Goal: Complete application form: Complete application form

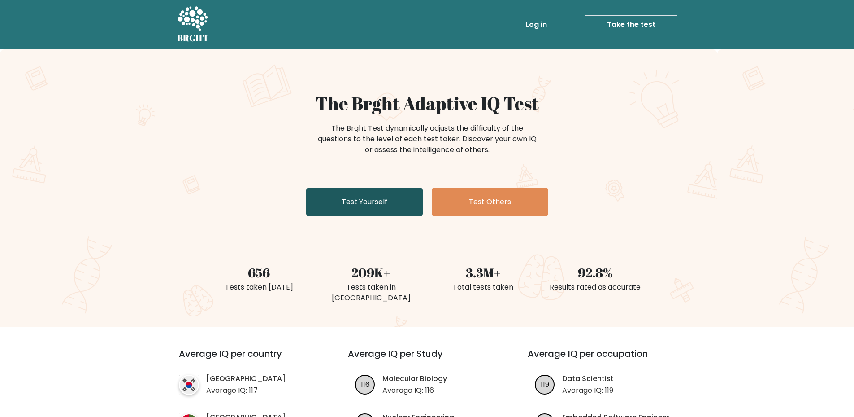
click at [378, 201] on link "Test Yourself" at bounding box center [364, 201] width 117 height 29
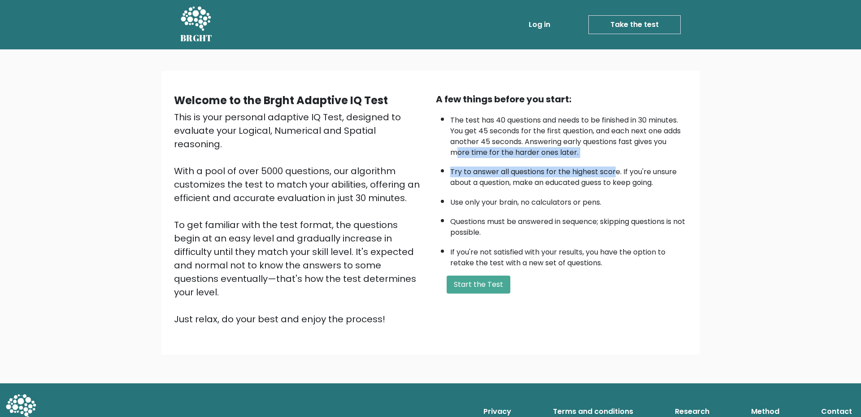
drag, startPoint x: 456, startPoint y: 152, endPoint x: 615, endPoint y: 159, distance: 158.4
click at [615, 159] on ul "The test has 40 questions and needs to be finished in 30 minutes. You get 45 se…" at bounding box center [561, 189] width 251 height 158
click at [470, 169] on li "Try to answer all questions for the highest score. If you're unsure about a que…" at bounding box center [568, 175] width 237 height 26
click at [476, 170] on li "Try to answer all questions for the highest score. If you're unsure about a que…" at bounding box center [568, 175] width 237 height 26
click at [477, 173] on li "Try to answer all questions for the highest score. If you're unsure about a que…" at bounding box center [568, 175] width 237 height 26
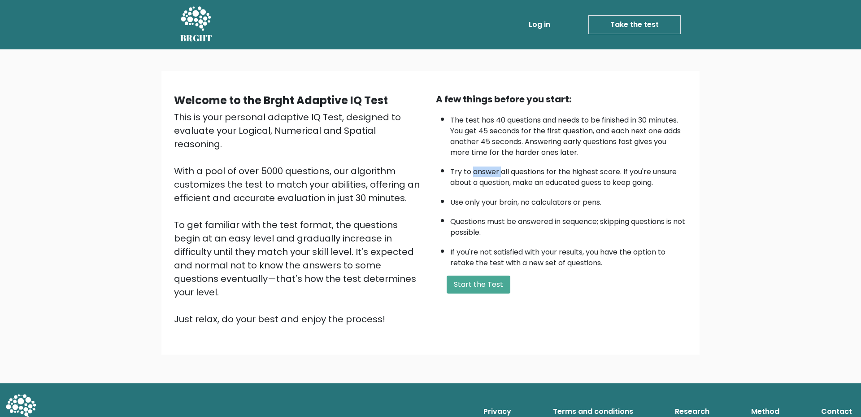
click at [477, 173] on li "Try to answer all questions for the highest score. If you're unsure about a que…" at bounding box center [568, 175] width 237 height 26
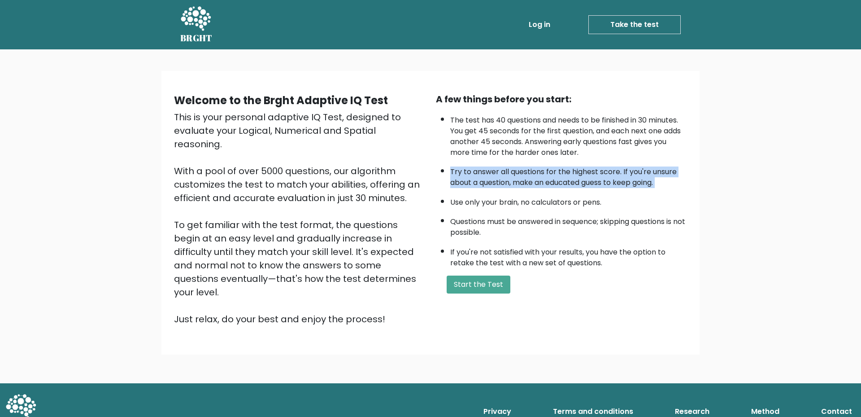
click at [477, 173] on li "Try to answer all questions for the highest score. If you're unsure about a que…" at bounding box center [568, 175] width 237 height 26
click at [479, 180] on li "Try to answer all questions for the highest score. If you're unsure about a que…" at bounding box center [568, 175] width 237 height 26
click at [492, 186] on li "Try to answer all questions for the highest score. If you're unsure about a que…" at bounding box center [568, 175] width 237 height 26
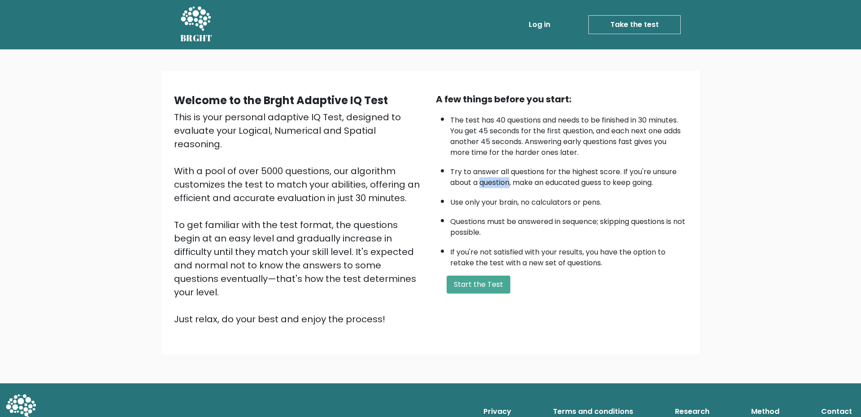
click at [492, 186] on li "Try to answer all questions for the highest score. If you're unsure about a que…" at bounding box center [568, 175] width 237 height 26
click at [491, 203] on li "Use only your brain, no calculators or pens." at bounding box center [568, 199] width 237 height 15
click at [491, 204] on li "Use only your brain, no calculators or pens." at bounding box center [568, 199] width 237 height 15
click at [513, 201] on li "Use only your brain, no calculators or pens." at bounding box center [568, 199] width 237 height 15
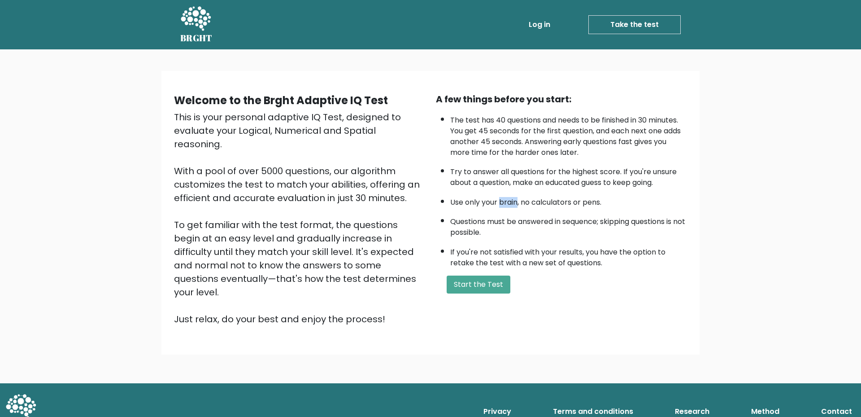
click at [513, 201] on li "Use only your brain, no calculators or pens." at bounding box center [568, 199] width 237 height 15
click at [463, 208] on ul "The test has 40 questions and needs to be finished in 30 minutes. You get 45 se…" at bounding box center [561, 189] width 251 height 158
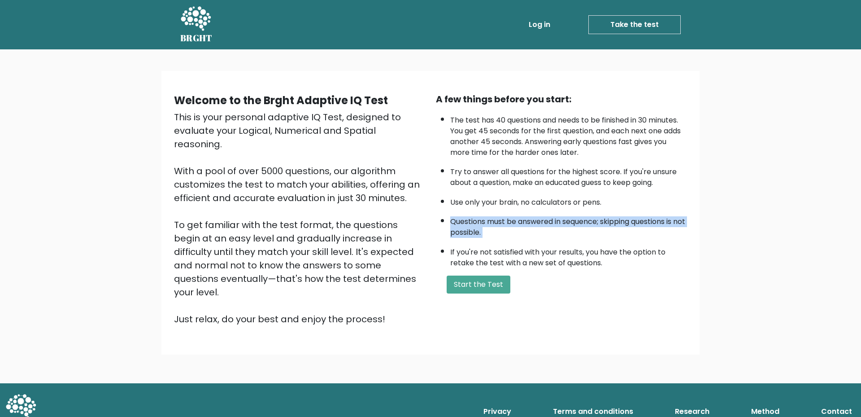
click at [463, 208] on ul "The test has 40 questions and needs to be finished in 30 minutes. You get 45 se…" at bounding box center [561, 189] width 251 height 158
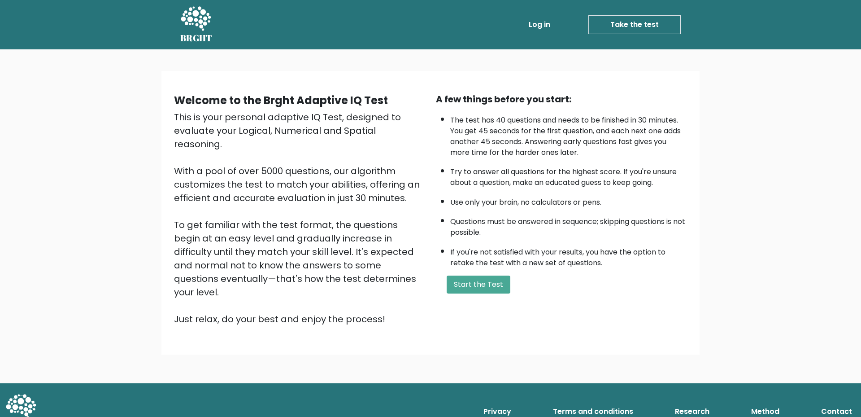
click at [478, 196] on li "Use only your brain, no calculators or pens." at bounding box center [568, 199] width 237 height 15
click at [478, 197] on li "Use only your brain, no calculators or pens." at bounding box center [568, 199] width 237 height 15
click at [473, 227] on li "Questions must be answered in sequence; skipping questions is not possible." at bounding box center [568, 225] width 237 height 26
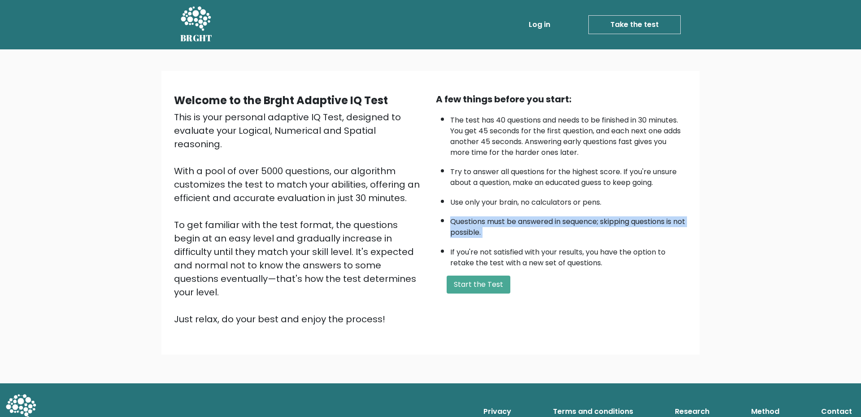
click at [473, 227] on li "Questions must be answered in sequence; skipping questions is not possible." at bounding box center [568, 225] width 237 height 26
click at [463, 236] on li "Questions must be answered in sequence; skipping questions is not possible." at bounding box center [568, 225] width 237 height 26
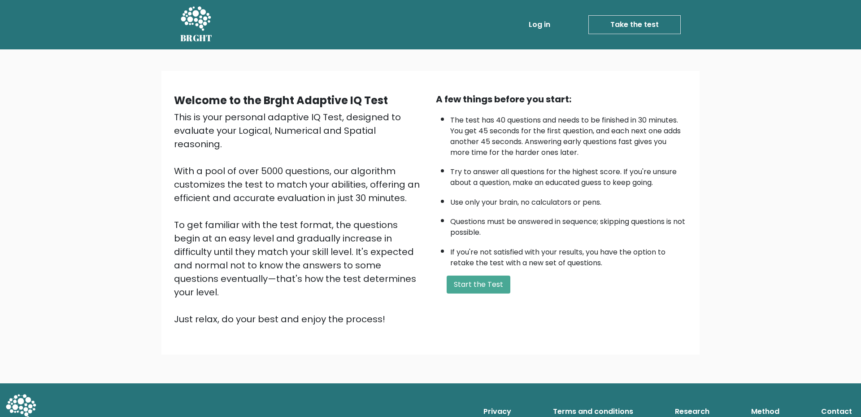
click at [463, 237] on li "Questions must be answered in sequence; skipping questions is not possible." at bounding box center [568, 225] width 237 height 26
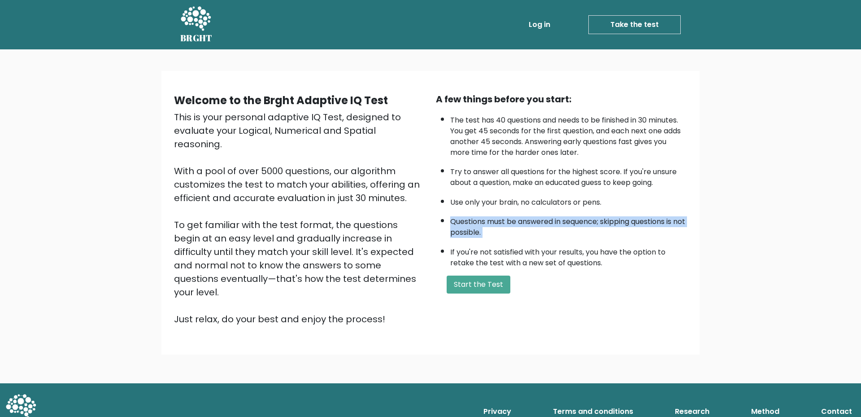
click at [463, 237] on li "Questions must be answered in sequence; skipping questions is not possible." at bounding box center [568, 225] width 237 height 26
click at [474, 258] on li "If you're not satisfied with your results, you have the option to retake the te…" at bounding box center [568, 255] width 237 height 26
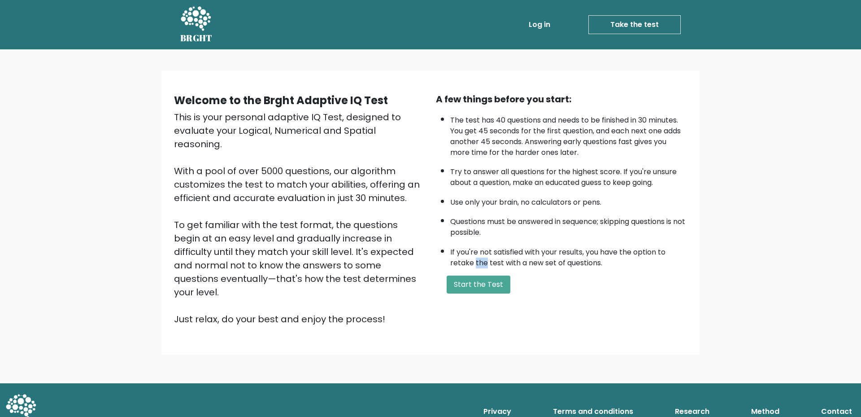
click at [475, 258] on li "If you're not satisfied with your results, you have the option to retake the te…" at bounding box center [568, 255] width 237 height 26
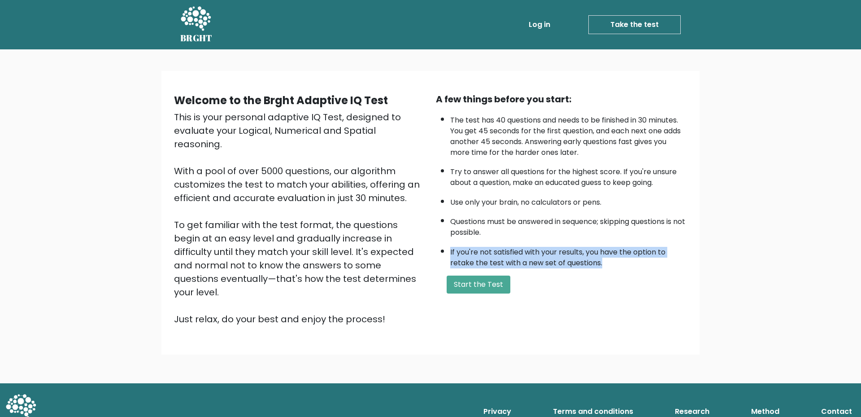
click at [475, 258] on li "If you're not satisfied with your results, you have the option to retake the te…" at bounding box center [568, 255] width 237 height 26
click at [478, 256] on li "If you're not satisfied with your results, you have the option to retake the te…" at bounding box center [568, 255] width 237 height 26
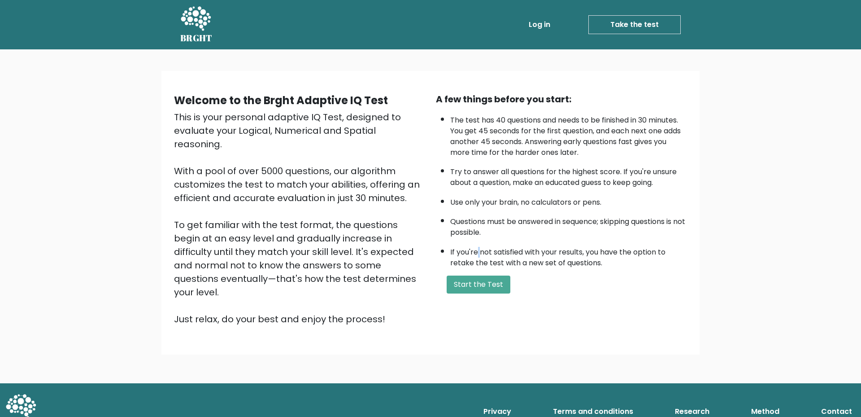
click at [478, 256] on li "If you're not satisfied with your results, you have the option to retake the te…" at bounding box center [568, 255] width 237 height 26
click at [478, 260] on li "If you're not satisfied with your results, you have the option to retake the te…" at bounding box center [568, 255] width 237 height 26
click at [482, 255] on li "If you're not satisfied with your results, you have the option to retake the te…" at bounding box center [568, 255] width 237 height 26
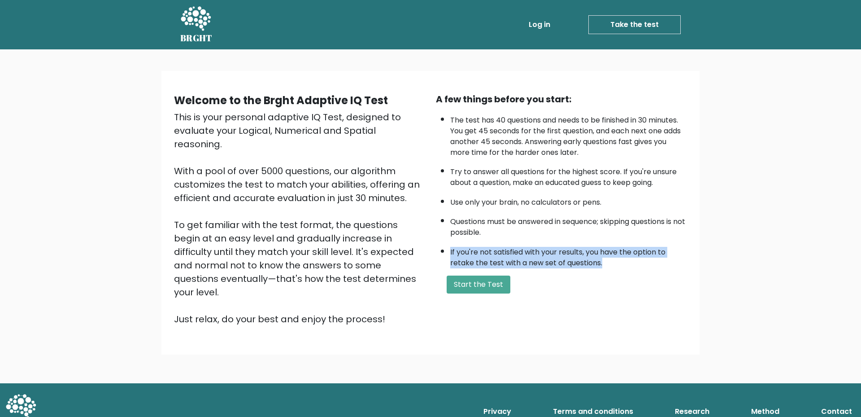
click at [482, 255] on li "If you're not satisfied with your results, you have the option to retake the te…" at bounding box center [568, 255] width 237 height 26
click at [475, 282] on button "Start the Test" at bounding box center [479, 284] width 64 height 18
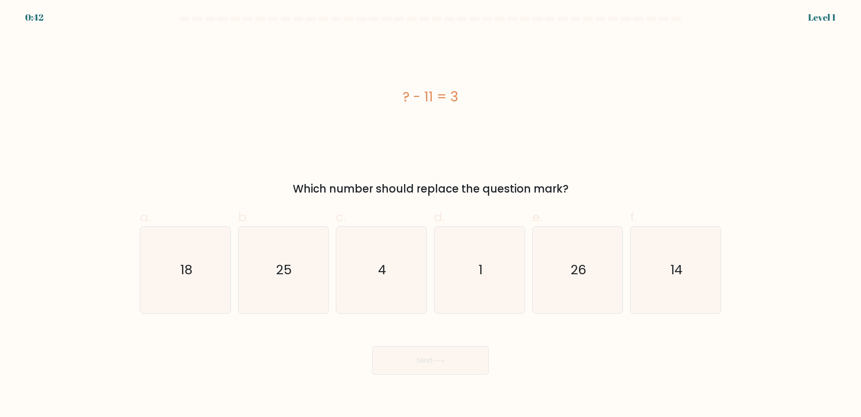
drag, startPoint x: 353, startPoint y: 187, endPoint x: 594, endPoint y: 178, distance: 240.9
click at [594, 178] on div "? - 11 = 3 Which number should replace the question mark?" at bounding box center [431, 115] width 592 height 163
click at [674, 288] on icon "14" at bounding box center [675, 269] width 87 height 87
click at [431, 214] on input "f. 14" at bounding box center [430, 212] width 0 height 6
radio input "true"
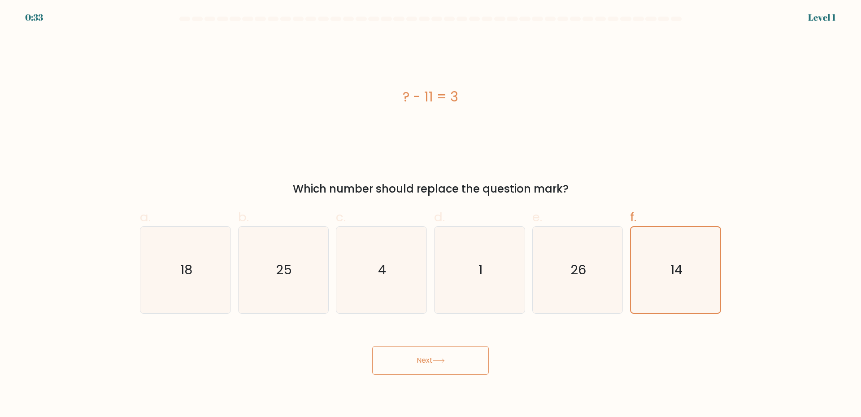
click at [432, 358] on button "Next" at bounding box center [430, 360] width 117 height 29
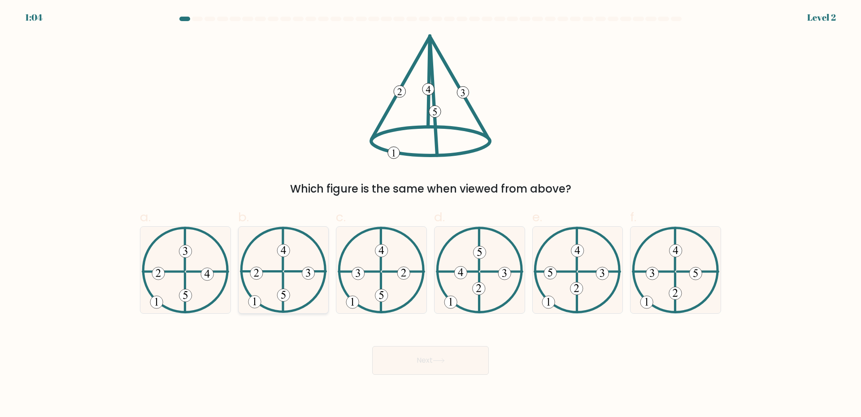
click at [292, 270] on icon at bounding box center [283, 269] width 87 height 87
click at [430, 214] on input "b." at bounding box center [430, 212] width 0 height 6
radio input "true"
click at [469, 355] on button "Next" at bounding box center [430, 360] width 117 height 29
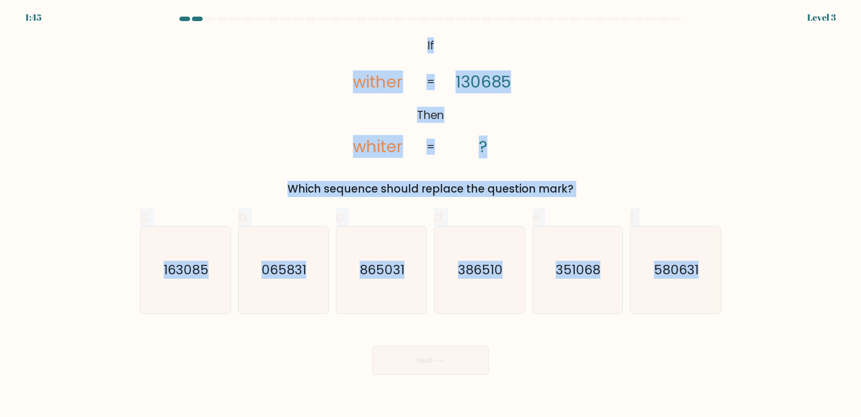
drag, startPoint x: 428, startPoint y: 50, endPoint x: 769, endPoint y: 320, distance: 435.0
click at [769, 320] on form "If ?" at bounding box center [430, 196] width 861 height 358
copy form "If Then wither whiter 130685 ? = = Which sequence should replace the question m…"
click at [488, 354] on button "Next" at bounding box center [430, 360] width 117 height 29
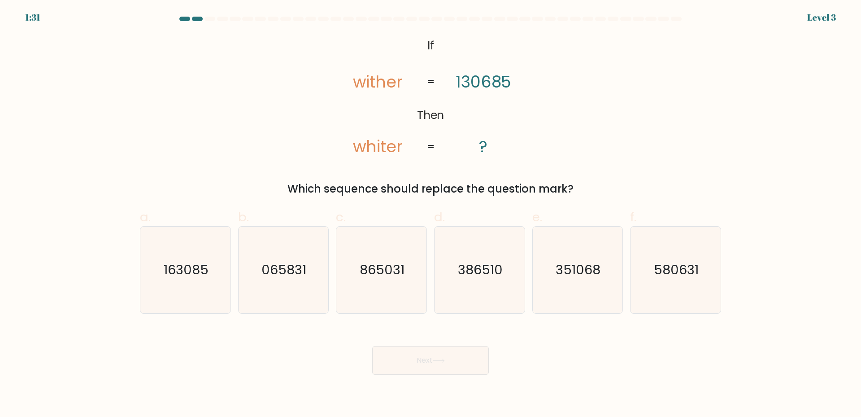
click at [589, 332] on div "Next" at bounding box center [431, 349] width 592 height 50
click at [213, 292] on icon "163085" at bounding box center [185, 269] width 87 height 87
click at [430, 214] on input "a. 163085" at bounding box center [430, 212] width 0 height 6
radio input "true"
click at [472, 375] on body "1:21 Level 3 If" at bounding box center [430, 208] width 861 height 417
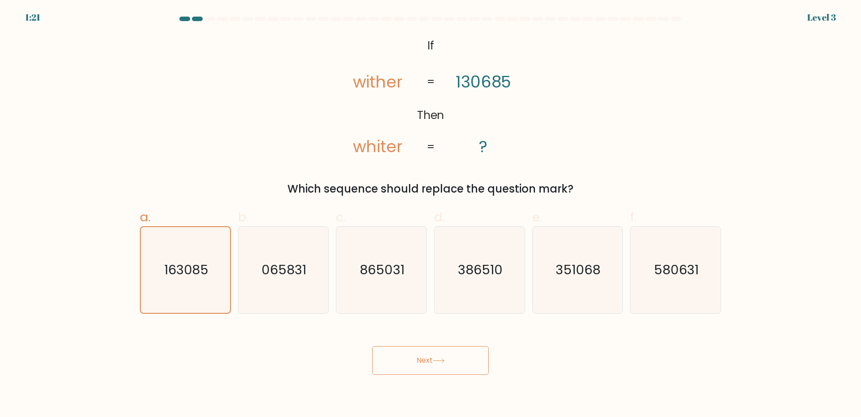
click at [473, 368] on button "Next" at bounding box center [430, 360] width 117 height 29
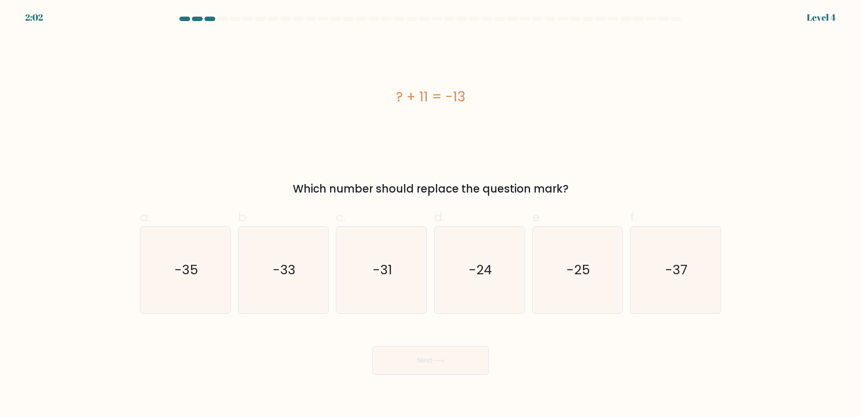
drag, startPoint x: 300, startPoint y: 187, endPoint x: 593, endPoint y: 182, distance: 292.4
click at [593, 182] on div "Which number should replace the question mark?" at bounding box center [430, 189] width 570 height 16
drag, startPoint x: 391, startPoint y: 85, endPoint x: 570, endPoint y: 187, distance: 206.4
click at [570, 187] on div "? + 11 = -13 Which number should replace the question mark?" at bounding box center [431, 115] width 592 height 163
copy div "? + 11 = -13 Which number should replace the question mark?"
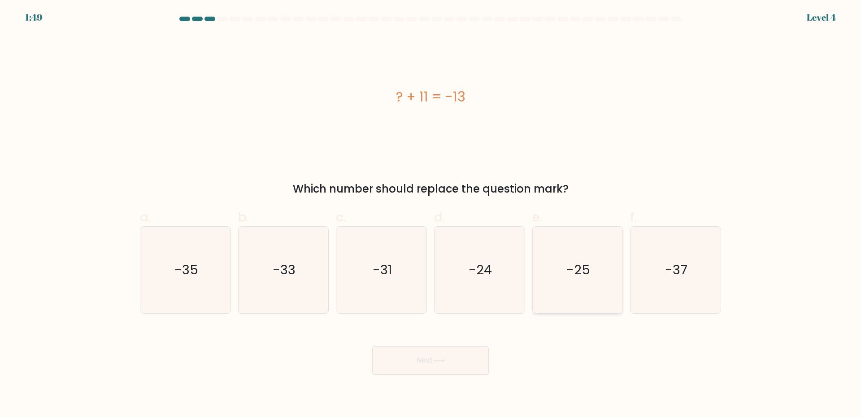
click at [532, 278] on div "-25" at bounding box center [577, 269] width 91 height 87
click at [431, 214] on input "e. -25" at bounding box center [430, 212] width 0 height 6
radio input "true"
click at [484, 272] on text "-24" at bounding box center [480, 270] width 23 height 18
click at [431, 214] on input "d. -24" at bounding box center [430, 212] width 0 height 6
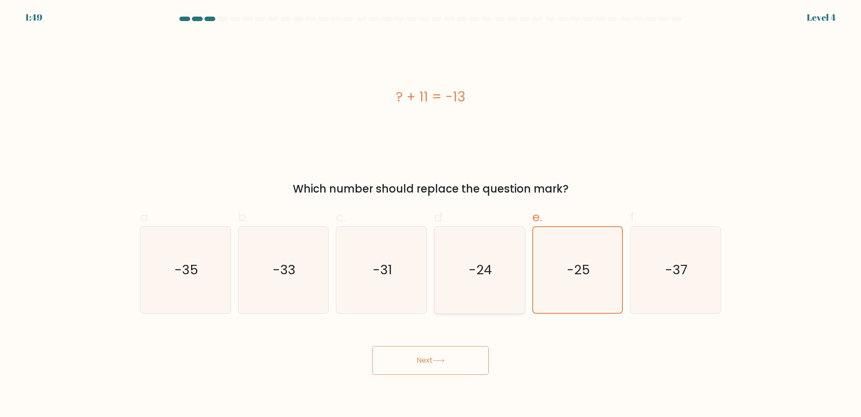
radio input "true"
drag, startPoint x: 421, startPoint y: 356, endPoint x: 401, endPoint y: 257, distance: 101.5
click at [420, 357] on button "Next" at bounding box center [430, 360] width 117 height 29
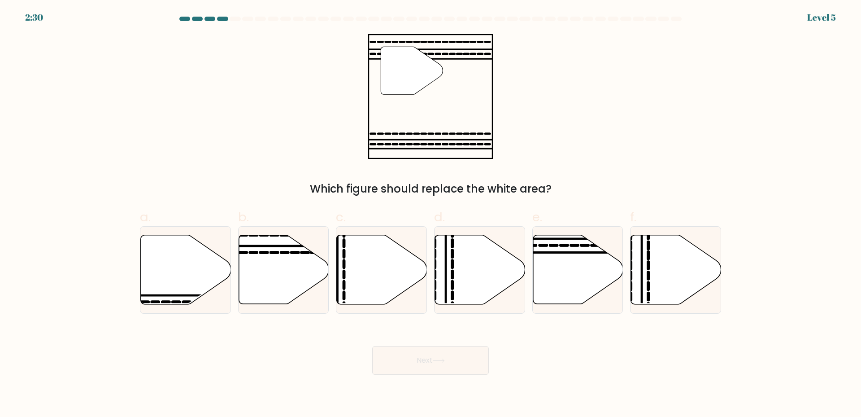
drag, startPoint x: 359, startPoint y: 43, endPoint x: 516, endPoint y: 177, distance: 205.8
click at [516, 177] on div "" Which figure should replace the white area?" at bounding box center [431, 115] width 592 height 163
click at [528, 187] on div "Which figure should replace the white area?" at bounding box center [430, 189] width 570 height 16
click at [555, 259] on icon at bounding box center [578, 269] width 90 height 69
click at [431, 214] on input "e." at bounding box center [430, 212] width 0 height 6
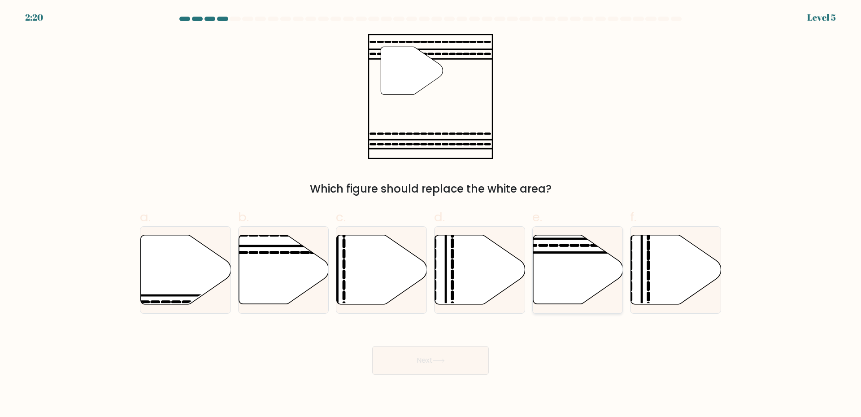
radio input "true"
click at [453, 365] on button "Next" at bounding box center [430, 360] width 117 height 29
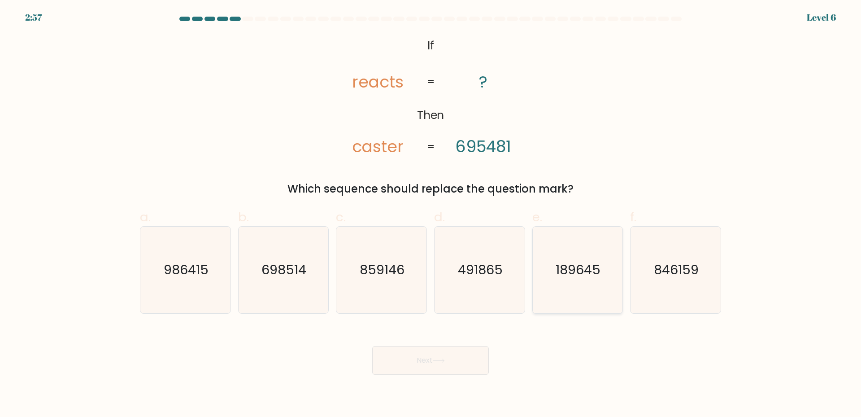
click at [569, 272] on text "189645" at bounding box center [578, 270] width 45 height 18
click at [431, 214] on input "e. 189645" at bounding box center [430, 212] width 0 height 6
radio input "true"
click at [427, 367] on button "Next" at bounding box center [430, 360] width 117 height 29
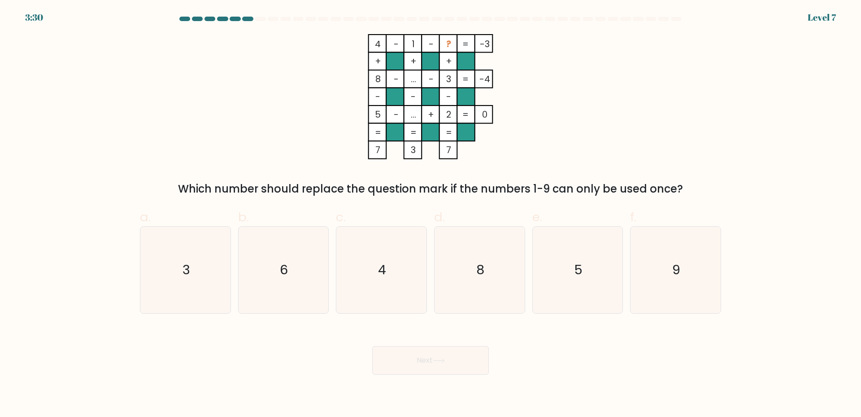
drag, startPoint x: 382, startPoint y: 44, endPoint x: 701, endPoint y: 195, distance: 352.6
click at [701, 195] on div "4 - 1 - ? -3 + + + 8 - ... - 3 -4 - - - 5 - ... + 2 = 0 = = = = 7 3 7 = Which n…" at bounding box center [431, 115] width 592 height 163
copy div "4 - 1 - ? -3 + + + 8 - ... - 3 -4 - - - 5 - ... + 2 = 0 = = = = 7 3 7 = Which n…"
click at [418, 185] on div "Which number should replace the question mark if the numbers 1-9 can only be us…" at bounding box center [430, 189] width 570 height 16
click at [296, 264] on icon "6" at bounding box center [283, 269] width 87 height 87
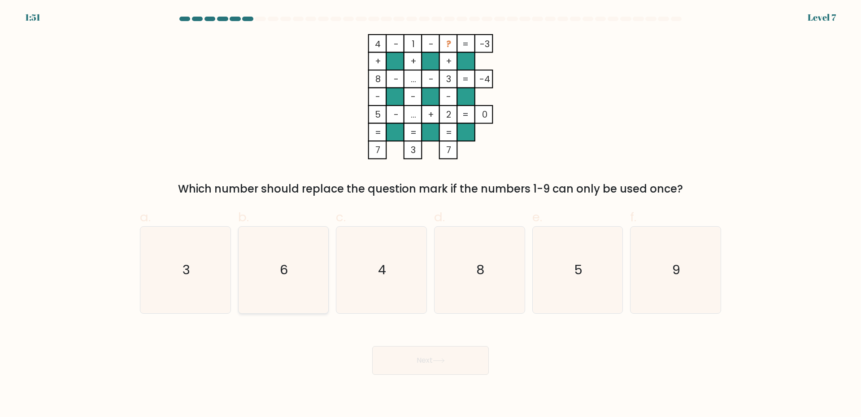
click at [430, 214] on input "b. 6" at bounding box center [430, 212] width 0 height 6
radio input "true"
click at [450, 362] on button "Next" at bounding box center [430, 360] width 117 height 29
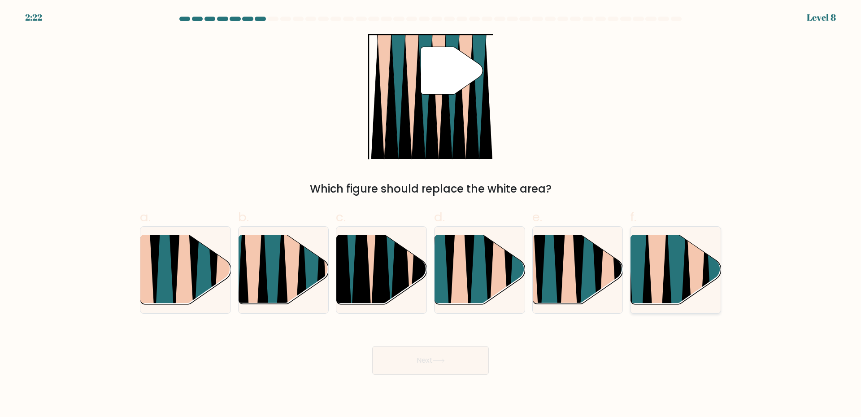
click at [658, 253] on icon at bounding box center [657, 307] width 20 height 180
click at [431, 214] on input "f." at bounding box center [430, 212] width 0 height 6
radio input "true"
click at [452, 378] on body "2:21 Level 8" at bounding box center [430, 208] width 861 height 417
click at [438, 362] on icon at bounding box center [439, 360] width 12 height 5
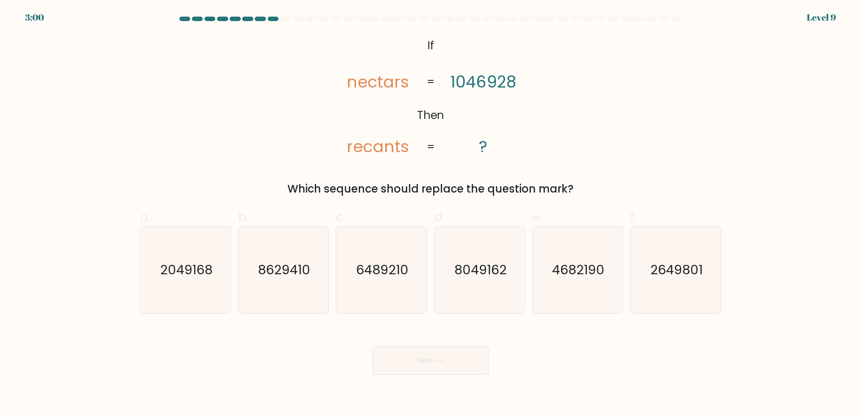
click at [505, 81] on tspan "1046928" at bounding box center [483, 81] width 66 height 23
click at [696, 260] on icon "2649801" at bounding box center [675, 269] width 87 height 87
click at [431, 214] on input "f. 2649801" at bounding box center [430, 212] width 0 height 6
radio input "true"
click at [459, 357] on button "Next" at bounding box center [430, 360] width 117 height 29
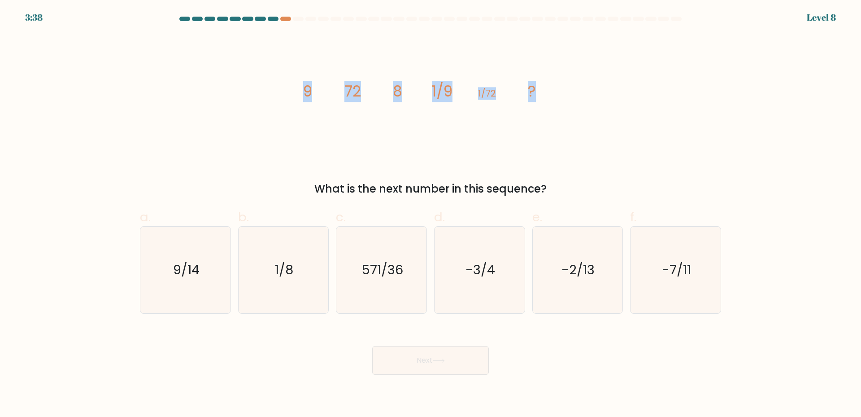
drag, startPoint x: 305, startPoint y: 87, endPoint x: 548, endPoint y: 94, distance: 243.6
click at [548, 94] on icon "image/svg+xml 9 72 8 1/9 1/72 ?" at bounding box center [430, 96] width 269 height 125
copy g "9 72 8 1/9 1/72 ?"
click at [304, 93] on tspan "9" at bounding box center [307, 91] width 9 height 21
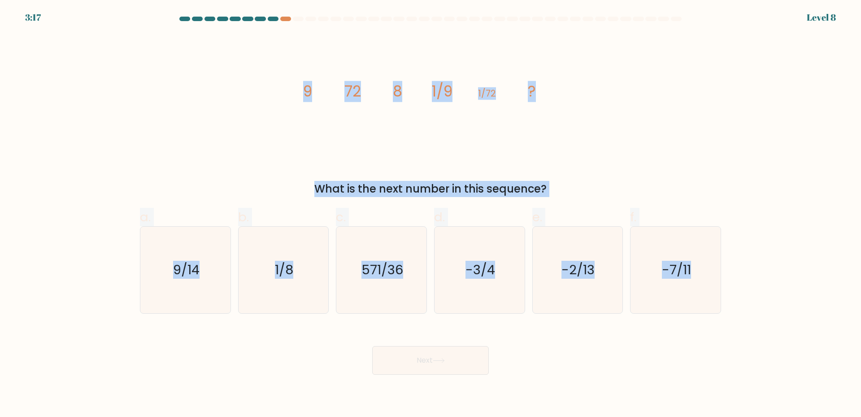
drag, startPoint x: 295, startPoint y: 82, endPoint x: 737, endPoint y: 317, distance: 500.7
click at [737, 317] on form at bounding box center [430, 196] width 861 height 358
copy form "9 72 8 1/9 1/72 ? What is the next number in this sequence? a. 9/14 b. 1/8 c. 5…"
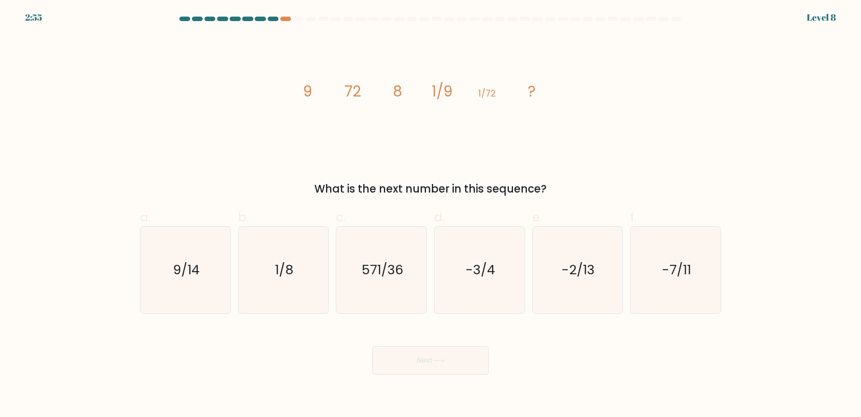
click at [594, 340] on div "Next" at bounding box center [431, 349] width 592 height 50
click at [203, 271] on icon "9/14" at bounding box center [185, 269] width 87 height 87
click at [430, 214] on input "a. 9/14" at bounding box center [430, 212] width 0 height 6
radio input "true"
click at [452, 352] on button "Next" at bounding box center [430, 360] width 117 height 29
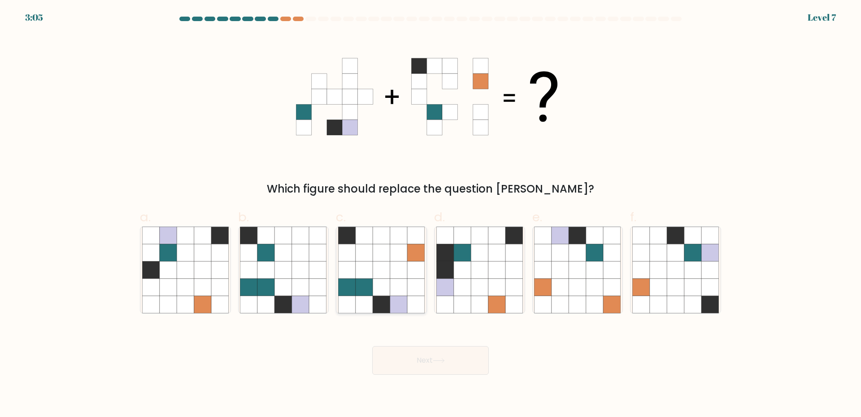
click at [388, 285] on icon at bounding box center [381, 286] width 17 height 17
click at [430, 214] on input "c." at bounding box center [430, 212] width 0 height 6
radio input "true"
click at [462, 369] on button "Next" at bounding box center [430, 360] width 117 height 29
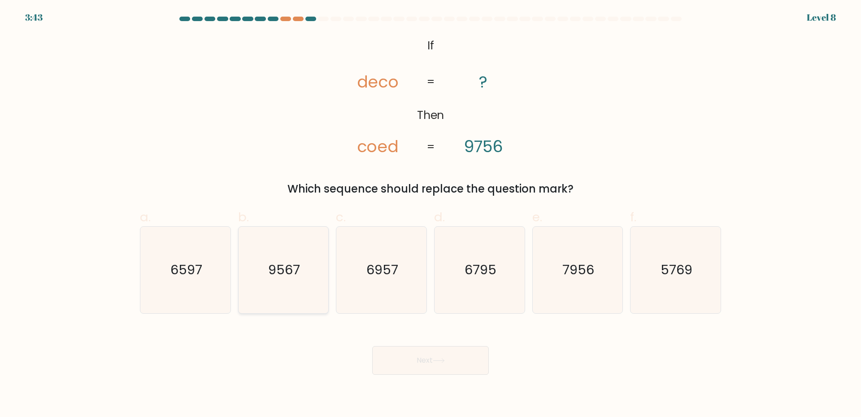
click at [269, 268] on text "9567" at bounding box center [284, 270] width 32 height 18
click at [430, 214] on input "b. 9567" at bounding box center [430, 212] width 0 height 6
radio input "true"
click at [433, 359] on button "Next" at bounding box center [430, 360] width 117 height 29
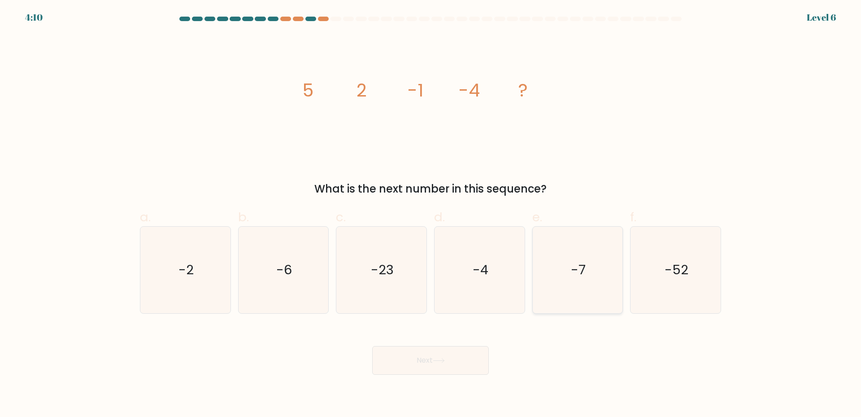
click at [569, 266] on icon "-7" at bounding box center [577, 269] width 87 height 87
click at [431, 214] on input "e. -7" at bounding box center [430, 212] width 0 height 6
radio input "true"
click at [426, 365] on button "Next" at bounding box center [430, 360] width 117 height 29
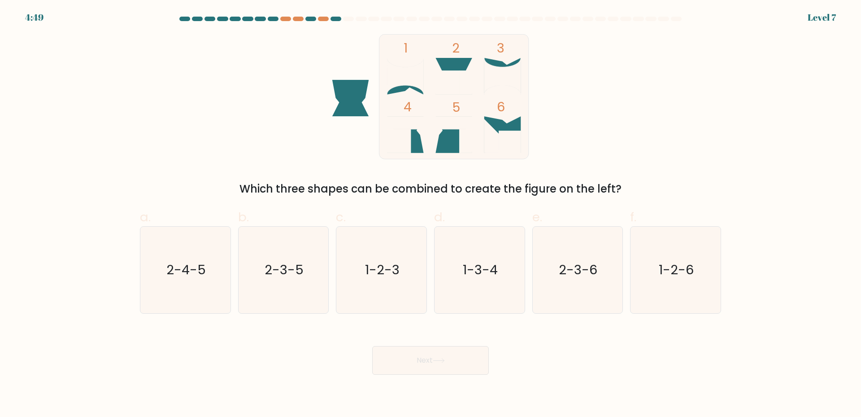
drag, startPoint x: 330, startPoint y: 183, endPoint x: 604, endPoint y: 194, distance: 274.6
click at [604, 194] on div "Which three shapes can be combined to create the figure on the left?" at bounding box center [430, 189] width 570 height 16
click at [387, 183] on div "Which three shapes can be combined to create the figure on the left?" at bounding box center [430, 189] width 570 height 16
click at [194, 267] on text "2-4-5" at bounding box center [185, 270] width 39 height 18
click at [430, 214] on input "a. 2-4-5" at bounding box center [430, 212] width 0 height 6
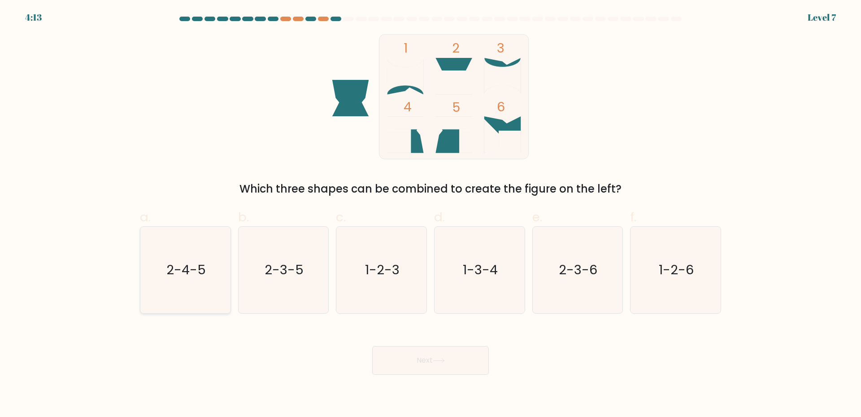
radio input "true"
click at [434, 365] on button "Next" at bounding box center [430, 360] width 117 height 29
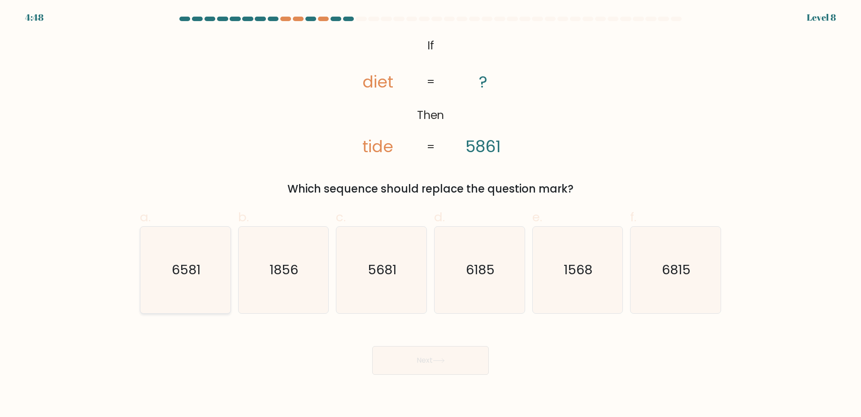
click at [214, 271] on icon "6581" at bounding box center [185, 269] width 87 height 87
click at [430, 214] on input "a. 6581" at bounding box center [430, 212] width 0 height 6
radio input "true"
drag, startPoint x: 677, startPoint y: 272, endPoint x: 500, endPoint y: 335, distance: 187.6
click at [675, 272] on text "6815" at bounding box center [676, 270] width 29 height 18
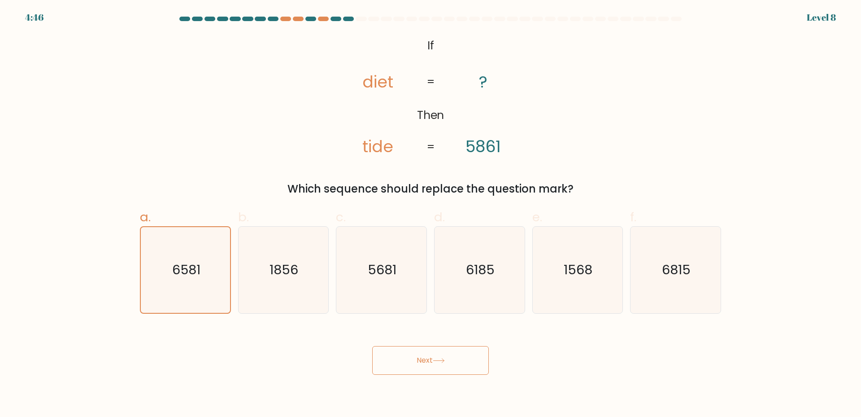
click at [431, 214] on input "f. 6815" at bounding box center [430, 212] width 0 height 6
radio input "true"
click at [422, 365] on button "Next" at bounding box center [430, 360] width 117 height 29
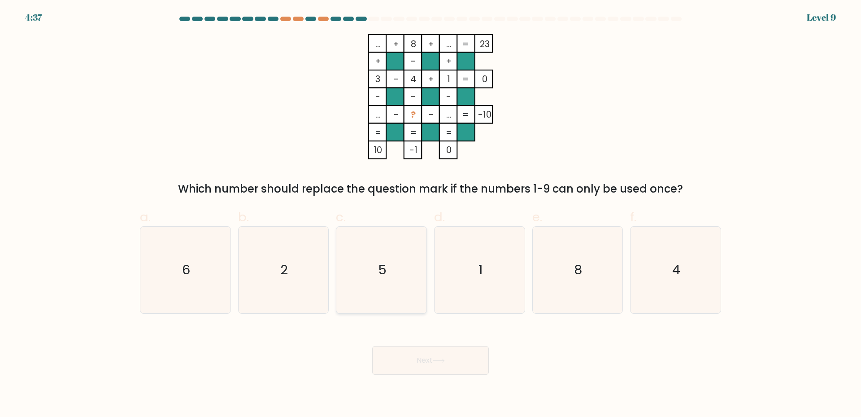
click at [405, 274] on icon "5" at bounding box center [381, 269] width 87 height 87
click at [430, 214] on input "c. 5" at bounding box center [430, 212] width 0 height 6
radio input "true"
click at [448, 362] on button "Next" at bounding box center [430, 360] width 117 height 29
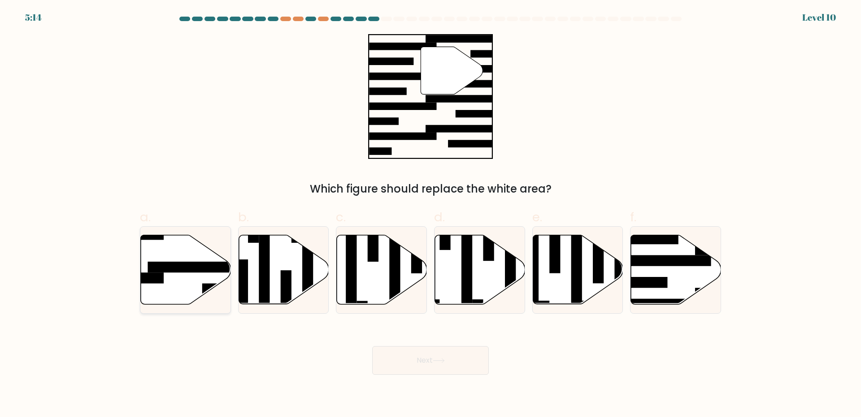
click at [175, 258] on icon at bounding box center [186, 269] width 90 height 69
click at [430, 214] on input "a." at bounding box center [430, 212] width 0 height 6
radio input "true"
drag, startPoint x: 457, startPoint y: 354, endPoint x: 462, endPoint y: 356, distance: 5.1
click at [462, 356] on button "Next" at bounding box center [430, 360] width 117 height 29
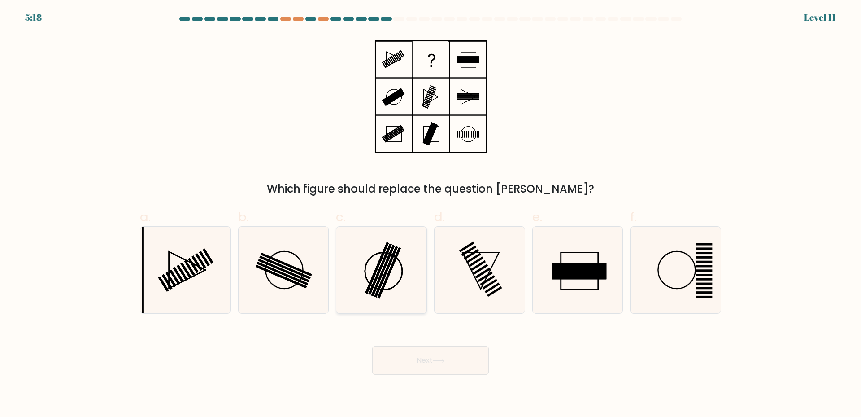
drag, startPoint x: 371, startPoint y: 278, endPoint x: 376, endPoint y: 288, distance: 11.0
click at [372, 278] on icon at bounding box center [381, 269] width 87 height 87
click at [430, 214] on input "c." at bounding box center [430, 212] width 0 height 6
radio input "true"
click at [429, 369] on button "Next" at bounding box center [430, 360] width 117 height 29
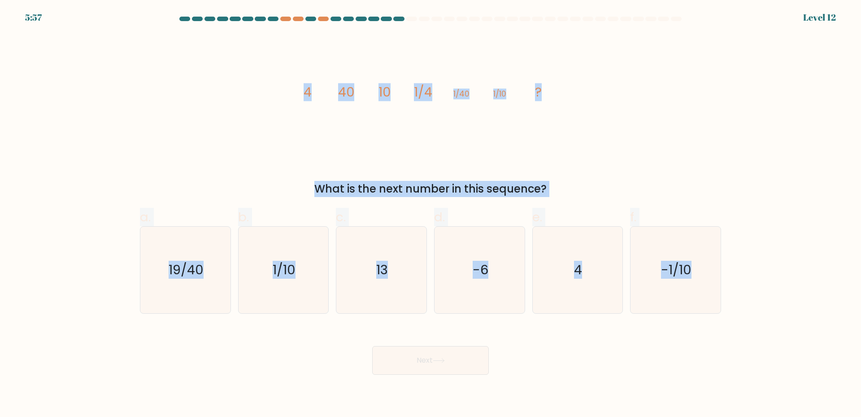
drag, startPoint x: 302, startPoint y: 85, endPoint x: 704, endPoint y: 311, distance: 461.1
click at [717, 321] on form at bounding box center [430, 196] width 861 height 358
copy form "4 40 10 1/4 1/40 1/10 ? What is the next number in this sequence? a. 19/40 b. 1…"
click at [574, 274] on icon "4" at bounding box center [577, 269] width 87 height 87
click at [431, 214] on input "e. 4" at bounding box center [430, 212] width 0 height 6
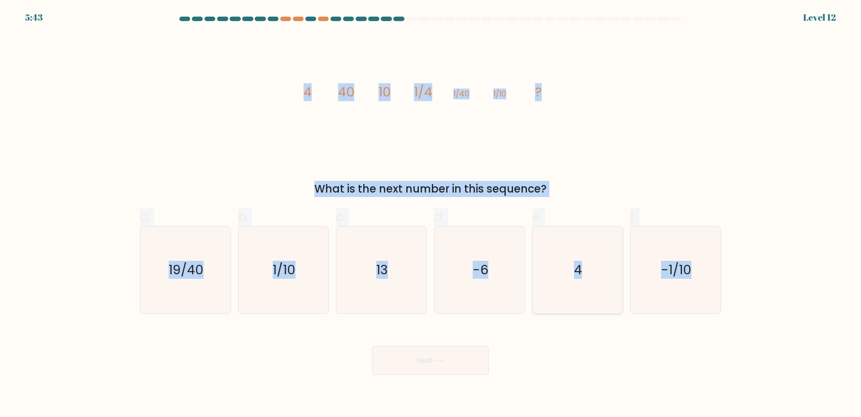
radio input "true"
click at [434, 364] on button "Next" at bounding box center [430, 360] width 117 height 29
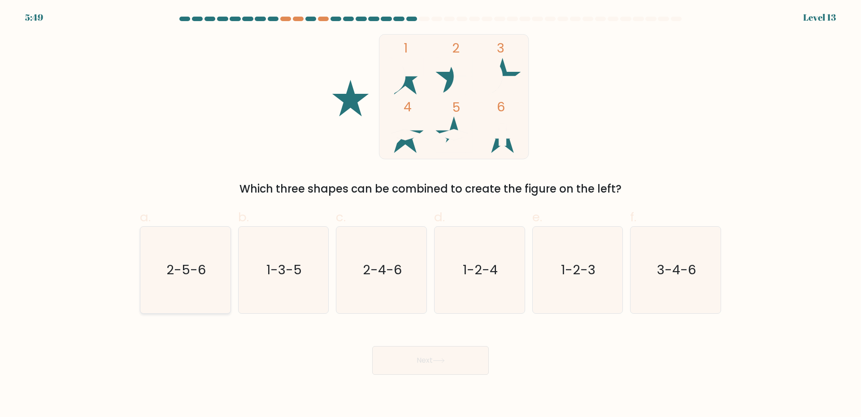
click at [205, 272] on icon "2-5-6" at bounding box center [185, 269] width 87 height 87
click at [430, 214] on input "a. 2-5-6" at bounding box center [430, 212] width 0 height 6
radio input "true"
click at [400, 354] on button "Next" at bounding box center [430, 360] width 117 height 29
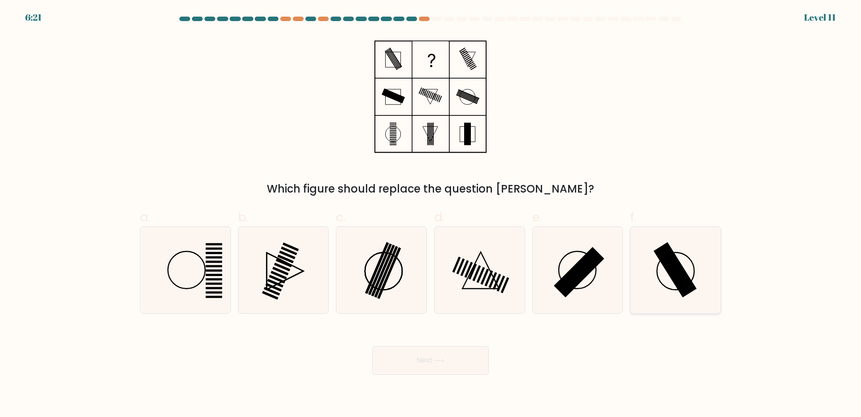
drag, startPoint x: 711, startPoint y: 306, endPoint x: 705, endPoint y: 295, distance: 12.1
click at [711, 306] on icon at bounding box center [675, 269] width 87 height 87
click at [431, 214] on input "f." at bounding box center [430, 212] width 0 height 6
radio input "true"
click at [703, 291] on icon at bounding box center [676, 270] width 86 height 86
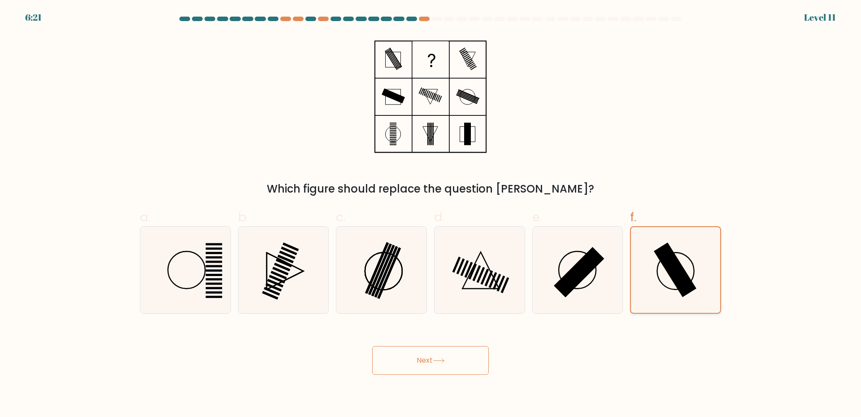
click at [431, 214] on input "f." at bounding box center [430, 212] width 0 height 6
click at [461, 357] on button "Next" at bounding box center [430, 360] width 117 height 29
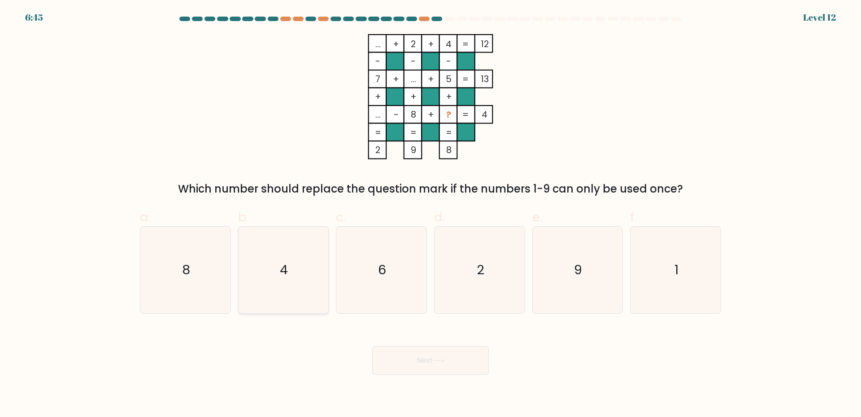
click at [279, 285] on icon "4" at bounding box center [283, 269] width 87 height 87
click at [430, 214] on input "b. 4" at bounding box center [430, 212] width 0 height 6
radio input "true"
click at [447, 358] on button "Next" at bounding box center [430, 360] width 117 height 29
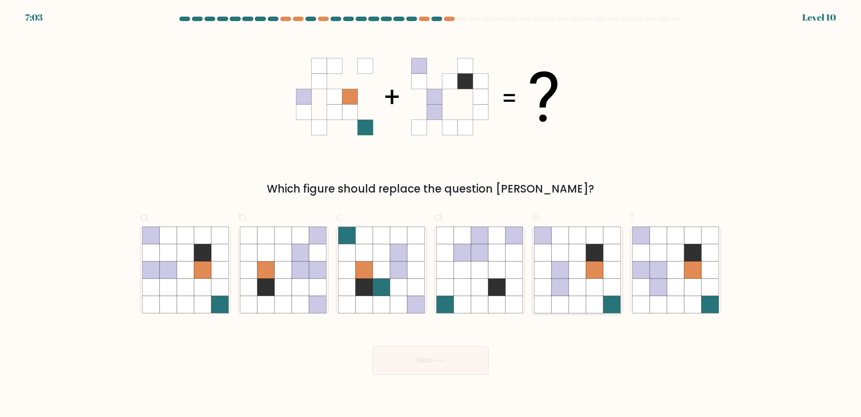
click at [569, 269] on icon at bounding box center [577, 269] width 17 height 17
click at [431, 214] on input "e." at bounding box center [430, 212] width 0 height 6
radio input "true"
click at [469, 356] on button "Next" at bounding box center [430, 360] width 117 height 29
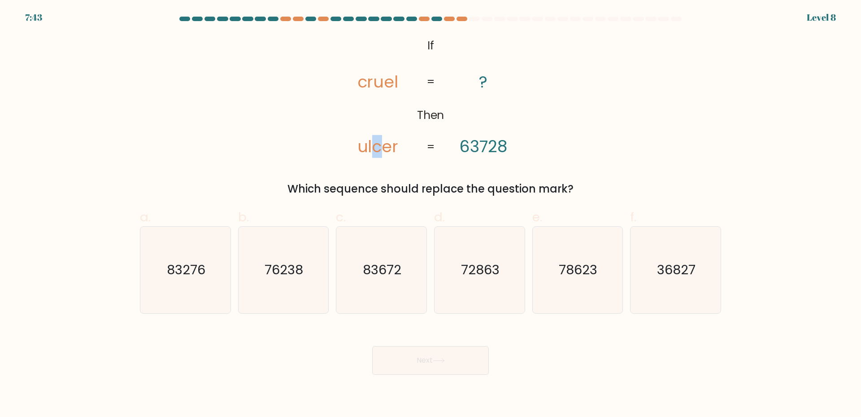
click at [378, 145] on tspan "ulcer" at bounding box center [377, 146] width 41 height 23
click at [485, 144] on tspan "63728" at bounding box center [483, 146] width 48 height 23
click at [562, 269] on text "78623" at bounding box center [578, 270] width 39 height 18
click at [431, 214] on input "e. 78623" at bounding box center [430, 212] width 0 height 6
radio input "true"
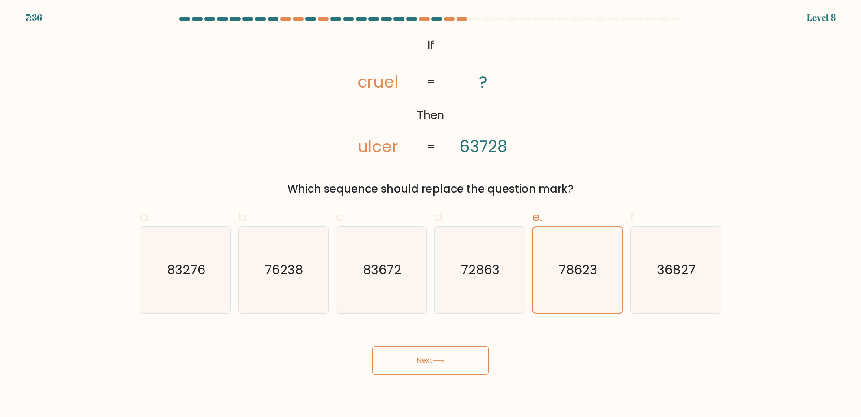
click at [449, 352] on button "Next" at bounding box center [430, 360] width 117 height 29
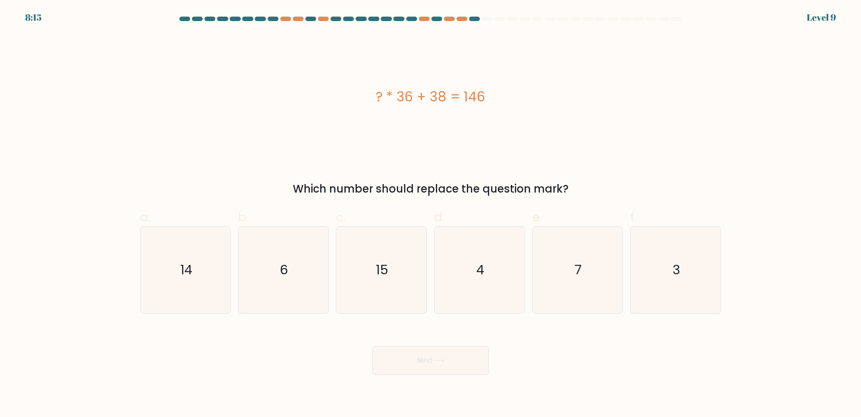
drag, startPoint x: 382, startPoint y: 94, endPoint x: 509, endPoint y: 100, distance: 127.5
click at [509, 100] on div "? * 36 + 38 = 146" at bounding box center [430, 97] width 581 height 20
click at [405, 100] on div "? * 36 + 38 = 146" at bounding box center [430, 97] width 581 height 20
drag, startPoint x: 369, startPoint y: 93, endPoint x: 491, endPoint y: 100, distance: 122.1
click at [491, 100] on div "? * 36 + 38 = 146" at bounding box center [430, 97] width 581 height 20
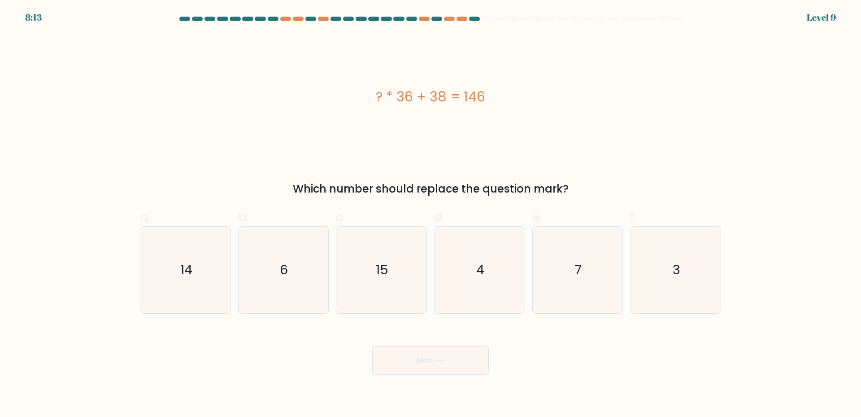
copy div "? * 36 + 38 = 146"
click at [681, 281] on icon "3" at bounding box center [675, 269] width 87 height 87
click at [431, 214] on input "f. 3" at bounding box center [430, 212] width 0 height 6
radio input "true"
click at [471, 361] on button "Next" at bounding box center [430, 360] width 117 height 29
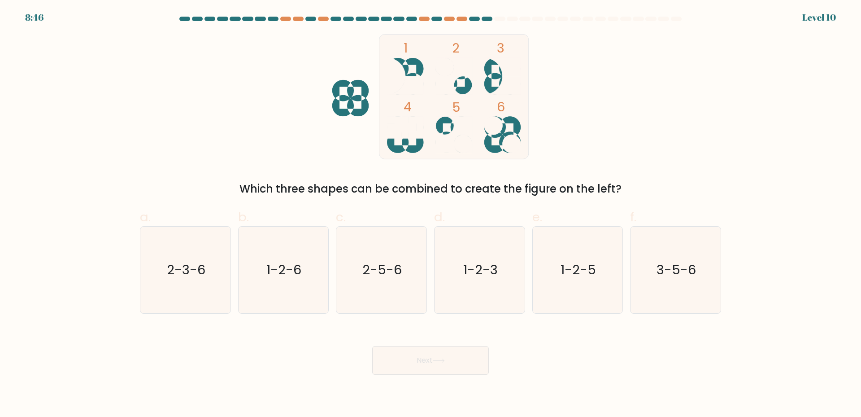
drag, startPoint x: 408, startPoint y: 70, endPoint x: 441, endPoint y: 114, distance: 54.2
click at [441, 114] on rect at bounding box center [453, 96] width 149 height 125
drag, startPoint x: 439, startPoint y: 111, endPoint x: 330, endPoint y: 172, distance: 124.6
click at [330, 172] on div "1 2 3 4 5 6 Which three shapes can be combined to create the figure on the left?" at bounding box center [431, 115] width 592 height 163
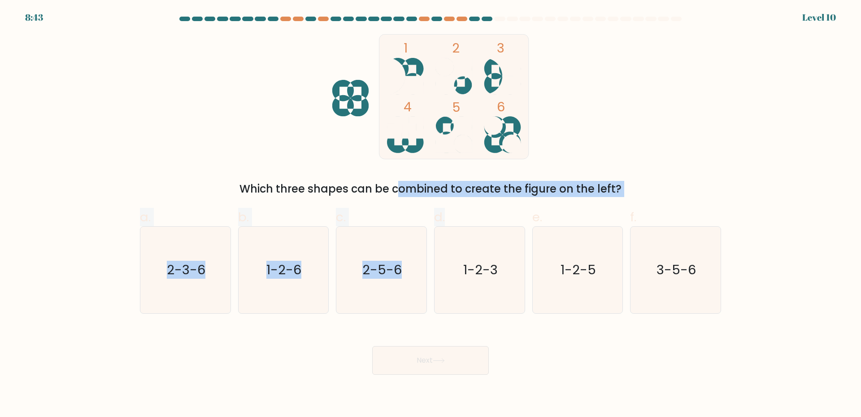
drag, startPoint x: 317, startPoint y: 192, endPoint x: 553, endPoint y: 204, distance: 236.1
click at [504, 205] on form at bounding box center [430, 196] width 861 height 358
click at [549, 191] on div "Which three shapes can be combined to create the figure on the left?" at bounding box center [430, 189] width 570 height 16
click at [479, 190] on div "Which three shapes can be combined to create the figure on the left?" at bounding box center [430, 189] width 570 height 16
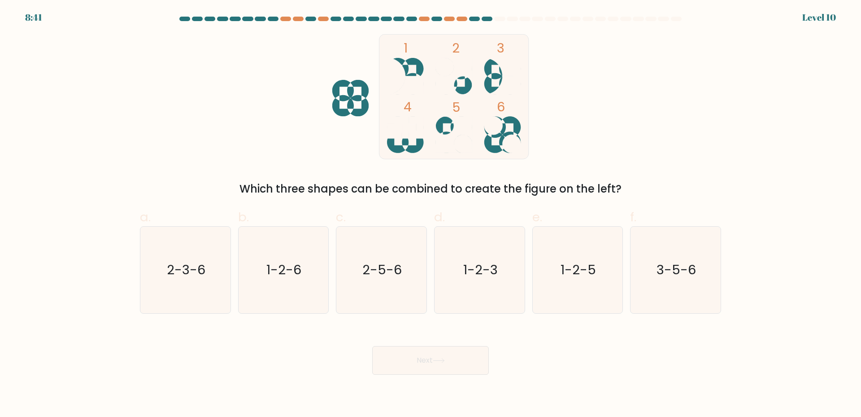
click at [219, 163] on div "1 2 3 4 5 6 Which three shapes can be combined to create the figure on the left?" at bounding box center [431, 115] width 592 height 163
click at [366, 274] on text "2-5-6" at bounding box center [382, 270] width 39 height 18
click at [430, 214] on input "c. 2-5-6" at bounding box center [430, 212] width 0 height 6
radio input "true"
click at [455, 359] on button "Next" at bounding box center [430, 360] width 117 height 29
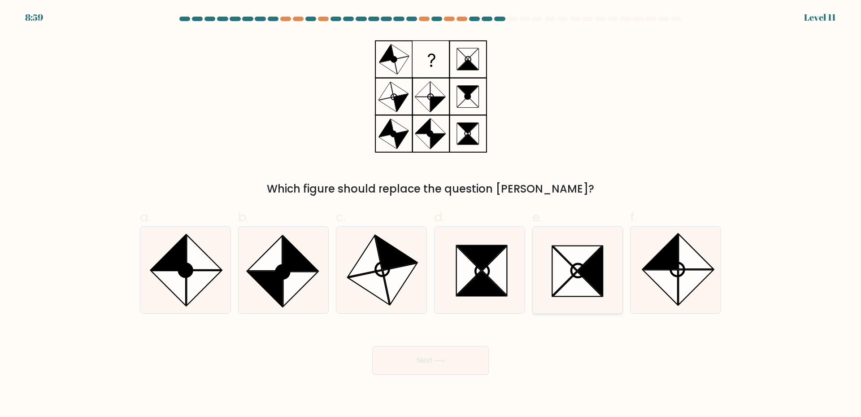
click at [601, 277] on icon at bounding box center [590, 270] width 25 height 49
click at [431, 214] on input "e." at bounding box center [430, 212] width 0 height 6
radio input "true"
click at [427, 349] on button "Next" at bounding box center [430, 360] width 117 height 29
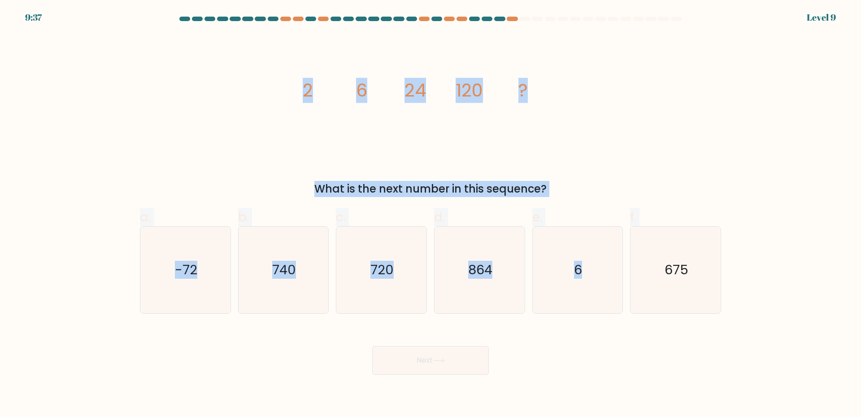
drag, startPoint x: 296, startPoint y: 87, endPoint x: 762, endPoint y: 290, distance: 507.9
click at [762, 290] on form at bounding box center [430, 196] width 861 height 358
copy form "2 6 24 120 ? What is the next number in this sequence? a. -72 b. 740 c. 720 d. …"
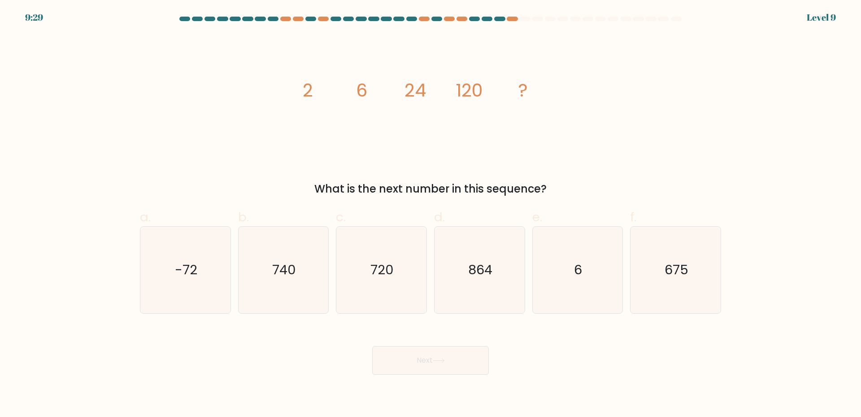
drag, startPoint x: 587, startPoint y: 368, endPoint x: 632, endPoint y: 327, distance: 60.6
click at [588, 368] on div "Next" at bounding box center [431, 349] width 592 height 50
click at [380, 284] on icon "720" at bounding box center [381, 269] width 87 height 87
click at [430, 214] on input "c. 720" at bounding box center [430, 212] width 0 height 6
radio input "true"
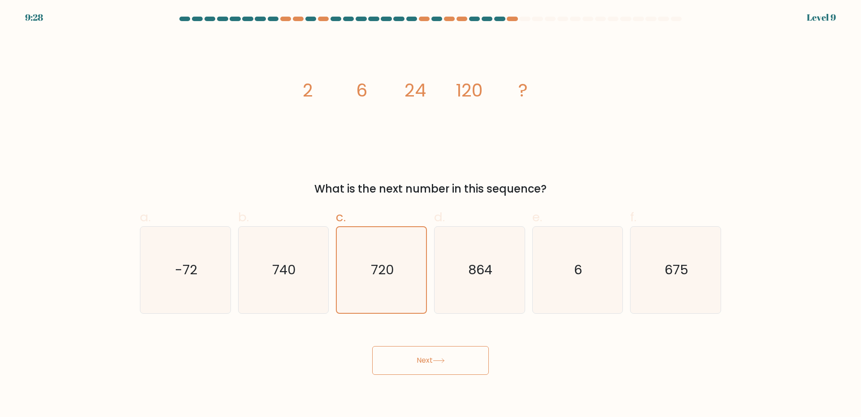
click at [451, 354] on button "Next" at bounding box center [430, 360] width 117 height 29
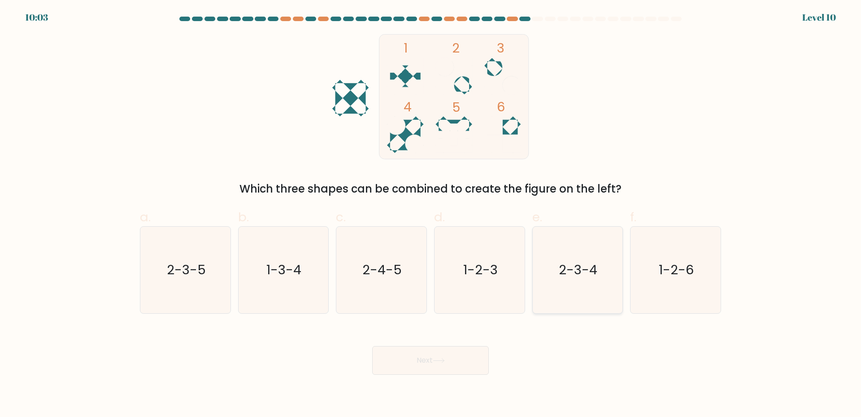
drag, startPoint x: 603, startPoint y: 279, endPoint x: 604, endPoint y: 290, distance: 10.4
click at [604, 284] on icon "2-3-4" at bounding box center [577, 269] width 87 height 87
click at [431, 214] on input "e. 2-3-4" at bounding box center [430, 212] width 0 height 6
radio input "true"
click at [401, 371] on button "Next" at bounding box center [430, 360] width 117 height 29
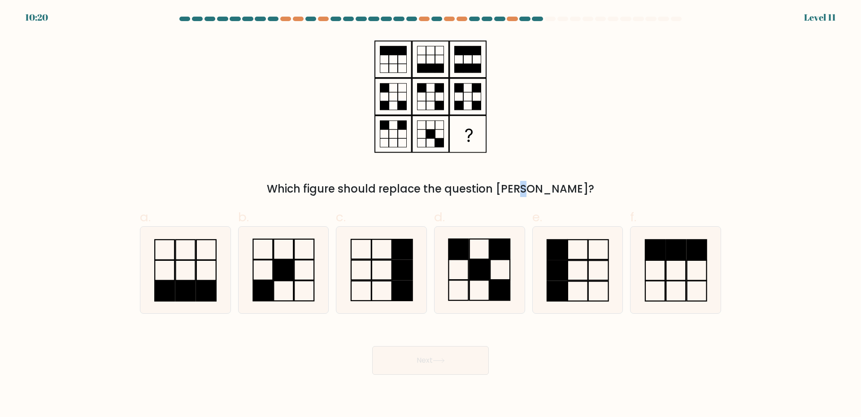
click at [474, 187] on div "Which figure should replace the question mark?" at bounding box center [430, 189] width 570 height 16
click at [475, 185] on div "Which figure should replace the question mark?" at bounding box center [430, 189] width 570 height 16
click at [441, 181] on div "Which figure should replace the question mark?" at bounding box center [430, 189] width 570 height 16
click at [404, 182] on div "Which figure should replace the question mark?" at bounding box center [430, 189] width 570 height 16
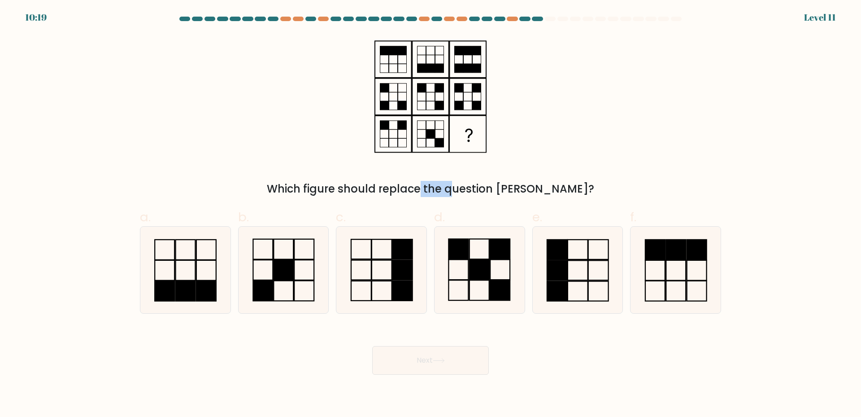
click at [403, 182] on div "Which figure should replace the question mark?" at bounding box center [430, 189] width 570 height 16
click at [349, 182] on div "Which figure should replace the question mark?" at bounding box center [431, 115] width 592 height 163
click at [348, 181] on div "Which figure should replace the question mark?" at bounding box center [430, 189] width 570 height 16
click at [348, 178] on div "Which figure should replace the question mark?" at bounding box center [431, 115] width 592 height 163
click at [462, 182] on div "Which figure should replace the question mark?" at bounding box center [430, 189] width 570 height 16
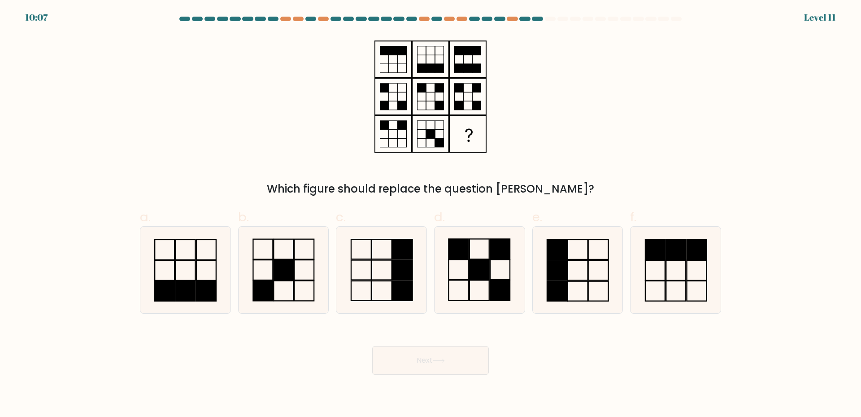
click at [474, 187] on div "Which figure should replace the question mark?" at bounding box center [430, 189] width 570 height 16
click at [465, 191] on div "Which figure should replace the question mark?" at bounding box center [430, 189] width 570 height 16
click at [456, 189] on div "Which figure should replace the question mark?" at bounding box center [430, 189] width 570 height 16
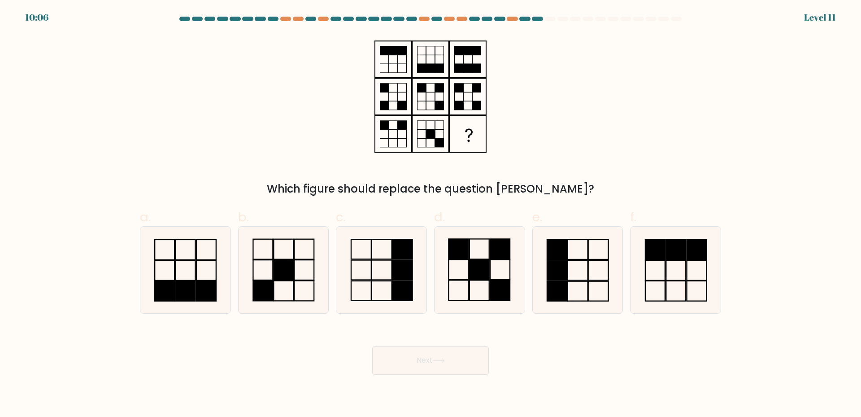
click at [452, 188] on div "Which figure should replace the question mark?" at bounding box center [430, 189] width 570 height 16
click at [434, 190] on div "Which figure should replace the question mark?" at bounding box center [430, 189] width 570 height 16
click at [412, 189] on div "Which figure should replace the question mark?" at bounding box center [430, 189] width 570 height 16
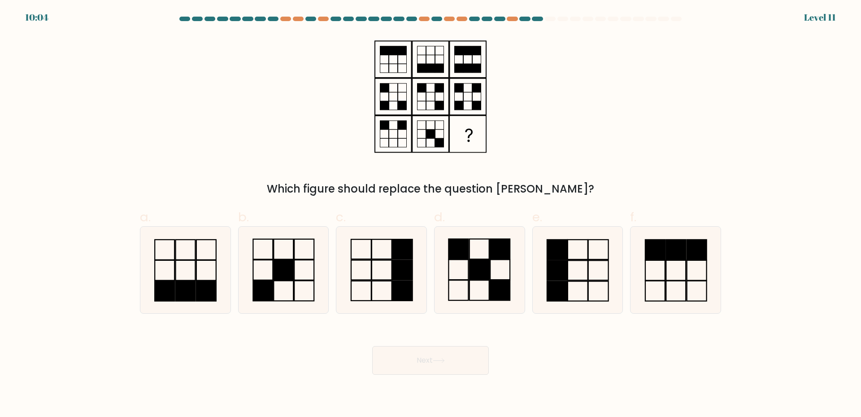
click at [407, 188] on div "Which figure should replace the question mark?" at bounding box center [430, 189] width 570 height 16
click at [406, 188] on div "Which figure should replace the question mark?" at bounding box center [430, 189] width 570 height 16
click at [391, 186] on div "Which figure should replace the question mark?" at bounding box center [430, 189] width 570 height 16
click at [361, 185] on div "Which figure should replace the question mark?" at bounding box center [430, 189] width 570 height 16
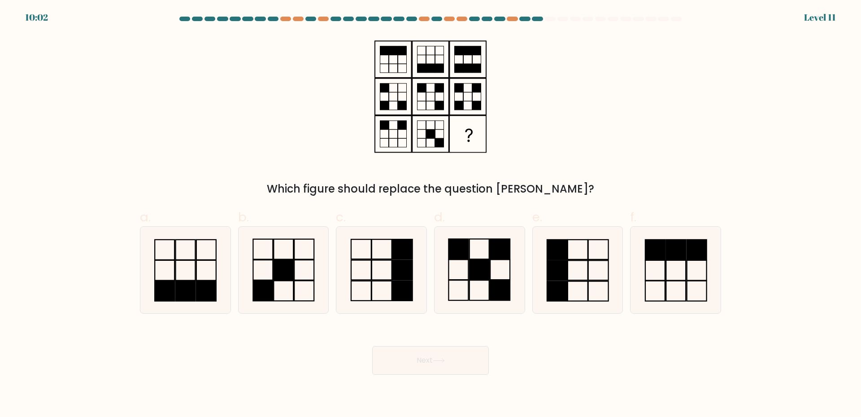
click at [368, 187] on div "Which figure should replace the question mark?" at bounding box center [430, 189] width 570 height 16
click at [364, 180] on div "Which figure should replace the question mark?" at bounding box center [431, 115] width 592 height 163
click at [335, 187] on div "Which figure should replace the question mark?" at bounding box center [430, 189] width 570 height 16
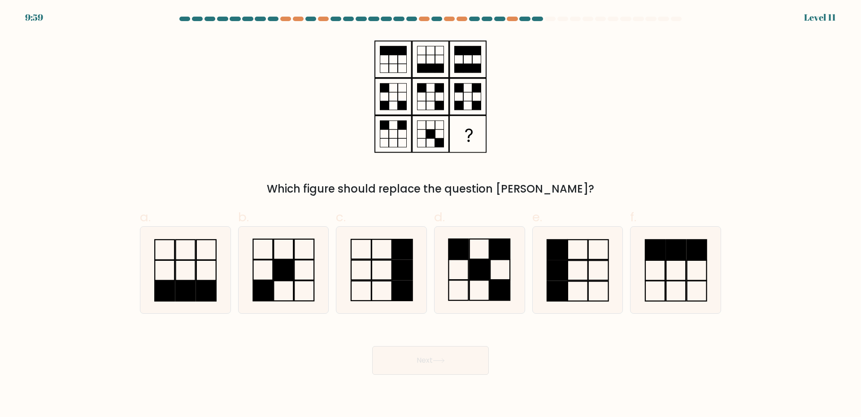
click at [366, 187] on div "Which figure should replace the question mark?" at bounding box center [430, 189] width 570 height 16
click at [369, 186] on div "Which figure should replace the question mark?" at bounding box center [430, 189] width 570 height 16
click at [369, 188] on div "Which figure should replace the question mark?" at bounding box center [430, 189] width 570 height 16
drag, startPoint x: 486, startPoint y: 191, endPoint x: 484, endPoint y: 196, distance: 5.5
click at [484, 196] on div "Which figure should replace the question mark?" at bounding box center [430, 189] width 570 height 16
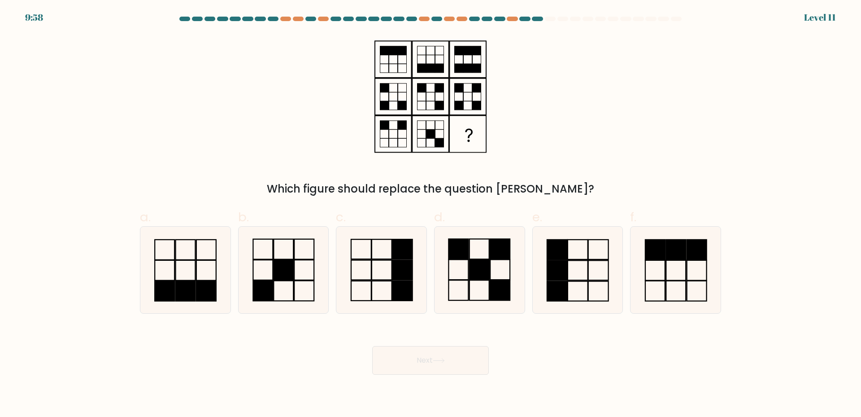
click at [484, 196] on div "Which figure should replace the question mark?" at bounding box center [430, 189] width 570 height 16
click at [480, 189] on div "Which figure should replace the question mark?" at bounding box center [430, 189] width 570 height 16
click at [474, 189] on div "Which figure should replace the question mark?" at bounding box center [430, 189] width 570 height 16
click at [472, 188] on div "Which figure should replace the question mark?" at bounding box center [430, 189] width 570 height 16
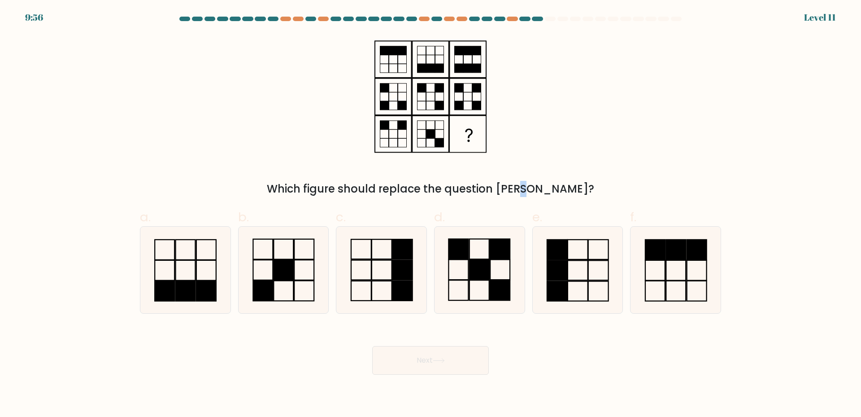
click at [472, 188] on div "Which figure should replace the question mark?" at bounding box center [430, 189] width 570 height 16
click at [446, 186] on div "Which figure should replace the question mark?" at bounding box center [430, 189] width 570 height 16
click at [450, 184] on div "Which figure should replace the question mark?" at bounding box center [430, 189] width 570 height 16
click at [450, 185] on div "Which figure should replace the question mark?" at bounding box center [430, 189] width 570 height 16
click at [443, 188] on div "Which figure should replace the question mark?" at bounding box center [430, 189] width 570 height 16
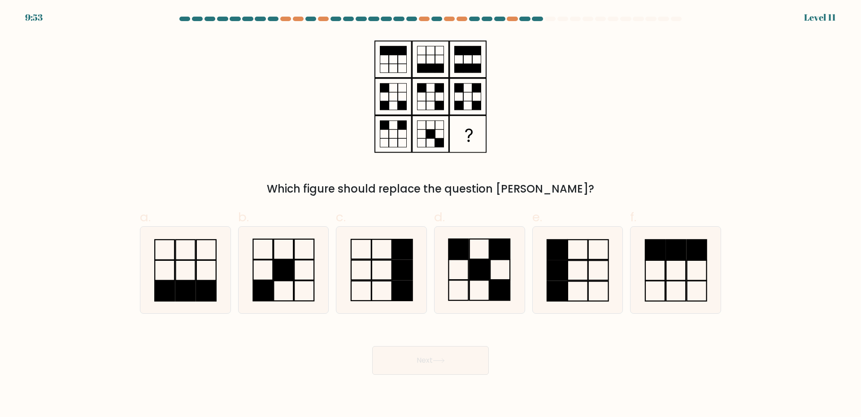
click at [410, 189] on div "Which figure should replace the question mark?" at bounding box center [430, 189] width 570 height 16
click at [406, 186] on div "Which figure should replace the question mark?" at bounding box center [430, 189] width 570 height 16
drag, startPoint x: 434, startPoint y: 192, endPoint x: 576, endPoint y: 195, distance: 141.3
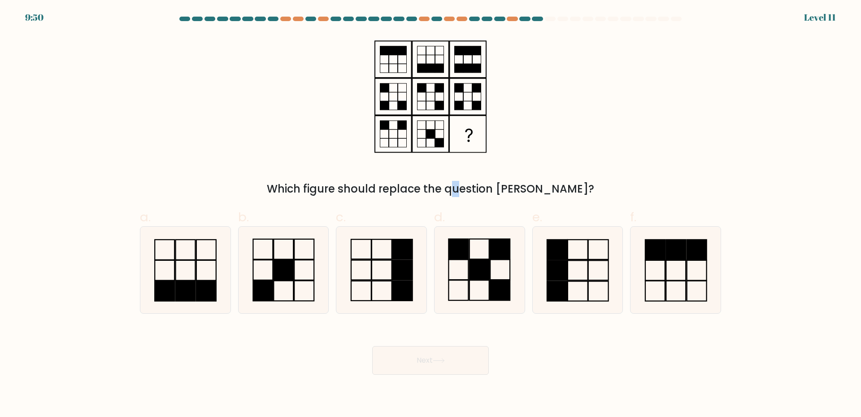
click at [578, 193] on div "Which figure should replace the question mark?" at bounding box center [430, 189] width 570 height 16
click at [517, 192] on div "Which figure should replace the question mark?" at bounding box center [430, 189] width 570 height 16
click at [479, 191] on div "Which figure should replace the question mark?" at bounding box center [430, 189] width 570 height 16
click at [388, 187] on div "Which figure should replace the question mark?" at bounding box center [430, 189] width 570 height 16
click at [472, 254] on icon at bounding box center [479, 269] width 87 height 87
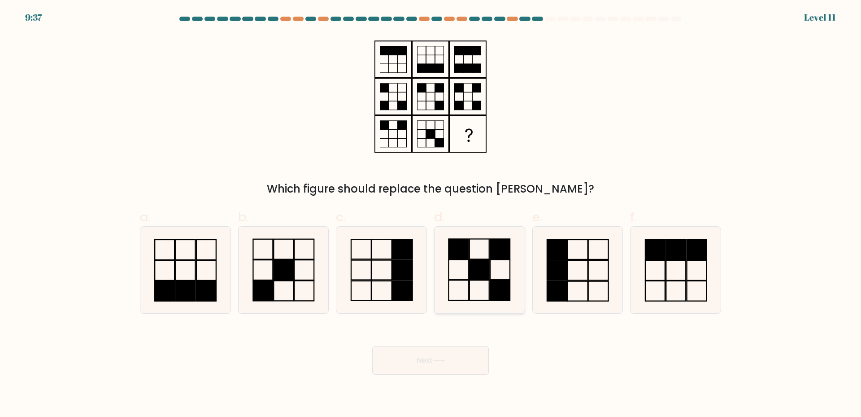
click at [431, 214] on input "d." at bounding box center [430, 212] width 0 height 6
radio input "true"
click at [431, 364] on button "Next" at bounding box center [430, 360] width 117 height 29
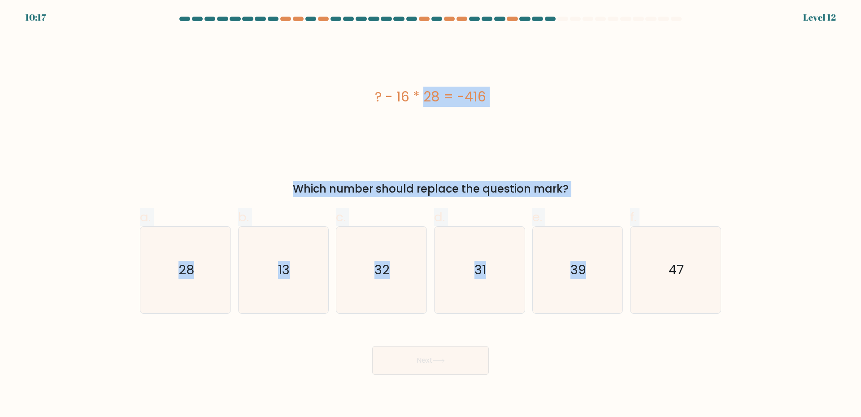
drag, startPoint x: 460, startPoint y: 127, endPoint x: 769, endPoint y: 289, distance: 348.4
click at [769, 289] on form "a." at bounding box center [430, 196] width 861 height 358
copy form "? - 16 * 28 = -416 Which number should replace the question mark? a. 28 b. 13 c…"
click at [587, 282] on icon "39" at bounding box center [577, 269] width 87 height 87
click at [431, 214] on input "e. 39" at bounding box center [430, 212] width 0 height 6
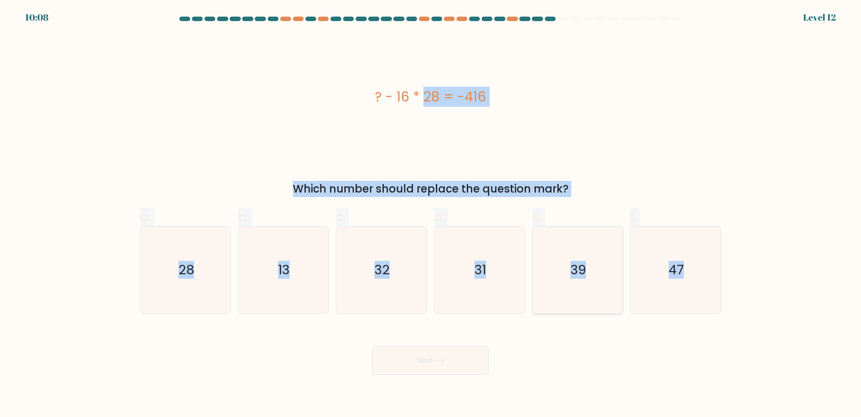
radio input "true"
click at [419, 351] on button "Next" at bounding box center [430, 360] width 117 height 29
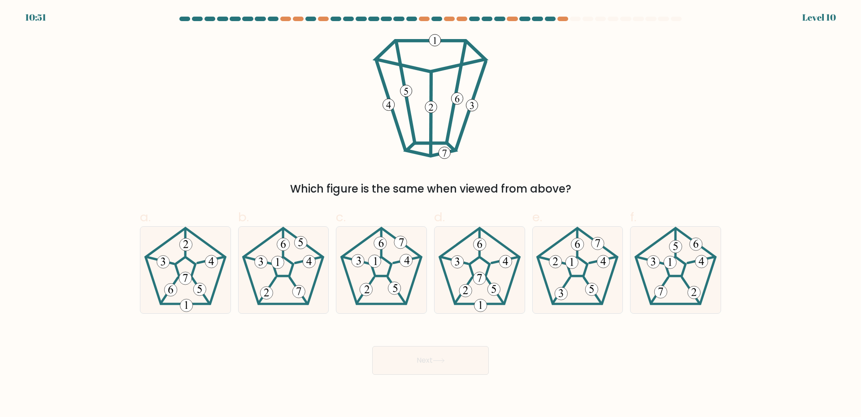
click at [481, 112] on icon at bounding box center [430, 96] width 122 height 125
click at [195, 255] on icon at bounding box center [185, 269] width 87 height 87
click at [430, 214] on input "a." at bounding box center [430, 212] width 0 height 6
radio input "true"
click at [452, 365] on button "Next" at bounding box center [430, 360] width 117 height 29
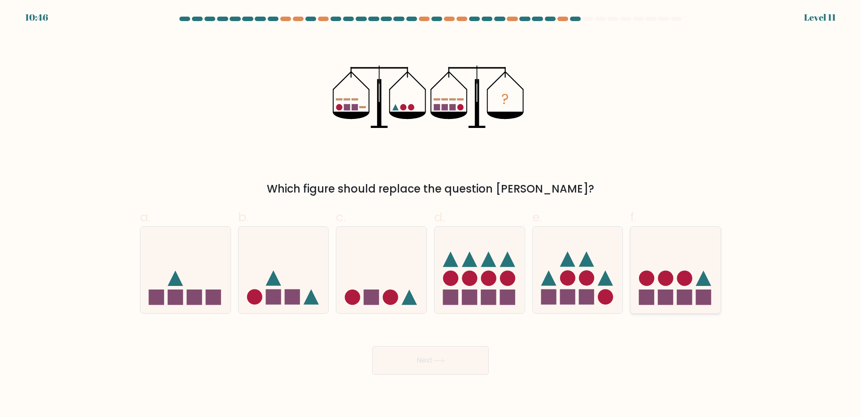
click at [677, 301] on rect at bounding box center [684, 296] width 15 height 15
click at [431, 214] on input "f." at bounding box center [430, 212] width 0 height 6
radio input "true"
click at [445, 354] on button "Next" at bounding box center [430, 360] width 117 height 29
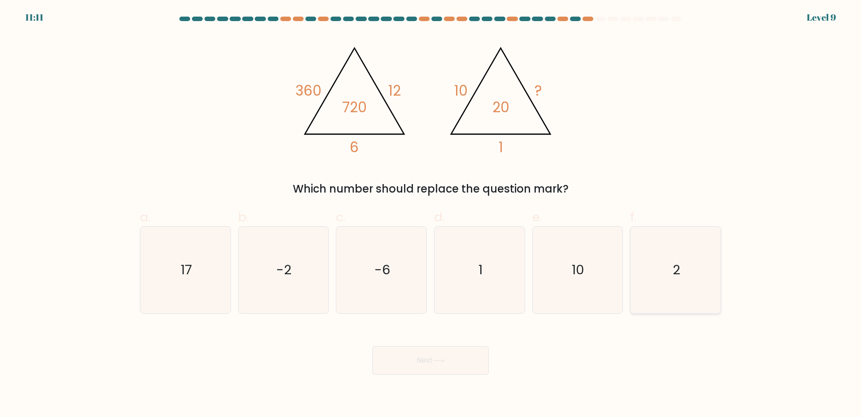
click at [641, 289] on icon "2" at bounding box center [675, 269] width 87 height 87
click at [431, 214] on input "f. 2" at bounding box center [430, 212] width 0 height 6
radio input "true"
click at [416, 358] on button "Next" at bounding box center [430, 360] width 117 height 29
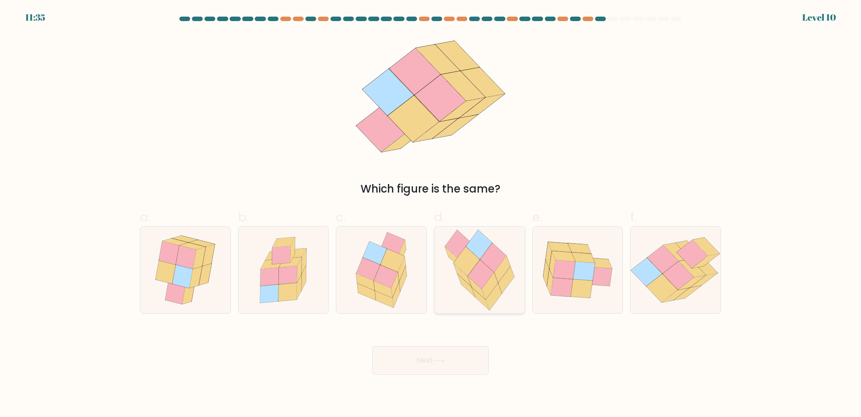
drag, startPoint x: 497, startPoint y: 252, endPoint x: 497, endPoint y: 247, distance: 4.5
click at [497, 248] on icon at bounding box center [493, 257] width 26 height 29
click at [431, 214] on input "d." at bounding box center [430, 212] width 0 height 6
radio input "true"
click at [413, 357] on button "Next" at bounding box center [430, 360] width 117 height 29
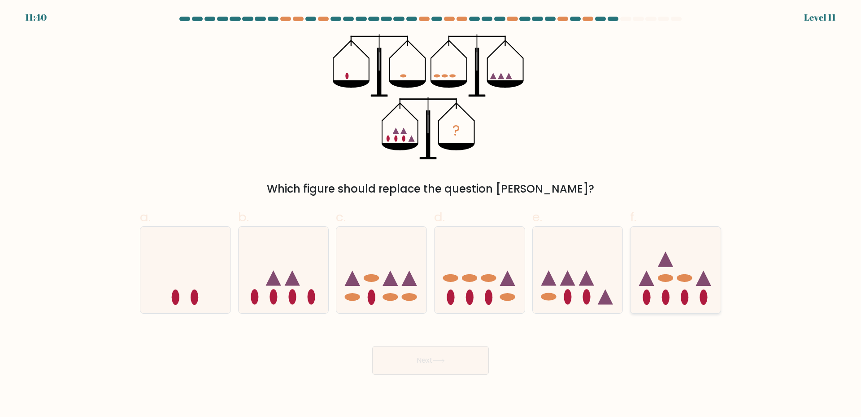
click at [689, 280] on icon at bounding box center [675, 269] width 90 height 74
click at [431, 214] on input "f." at bounding box center [430, 212] width 0 height 6
radio input "true"
click at [404, 348] on button "Next" at bounding box center [430, 360] width 117 height 29
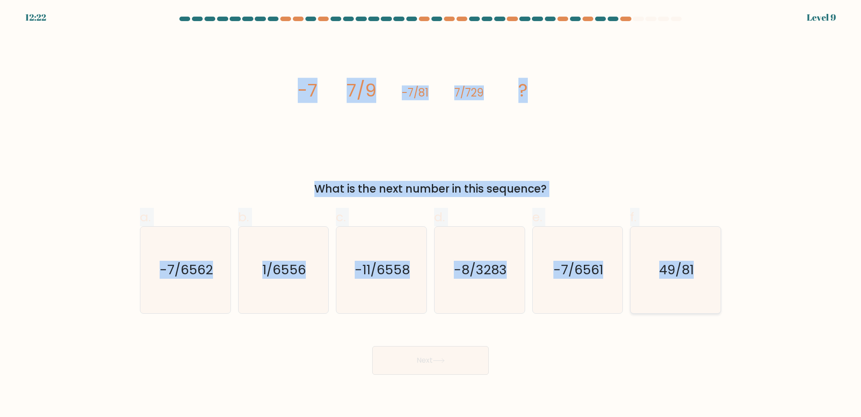
drag, startPoint x: 280, startPoint y: 80, endPoint x: 693, endPoint y: 237, distance: 441.8
click at [744, 263] on form at bounding box center [430, 196] width 861 height 358
copy form "-7 7/9 -7/81 7/729 ? What is the next number in this sequence? a. -7/6562 b. 1/…"
click at [688, 143] on div "image/svg+xml -7 7/9 -7/81 7/729 ? What is the next number in this sequence?" at bounding box center [431, 115] width 592 height 163
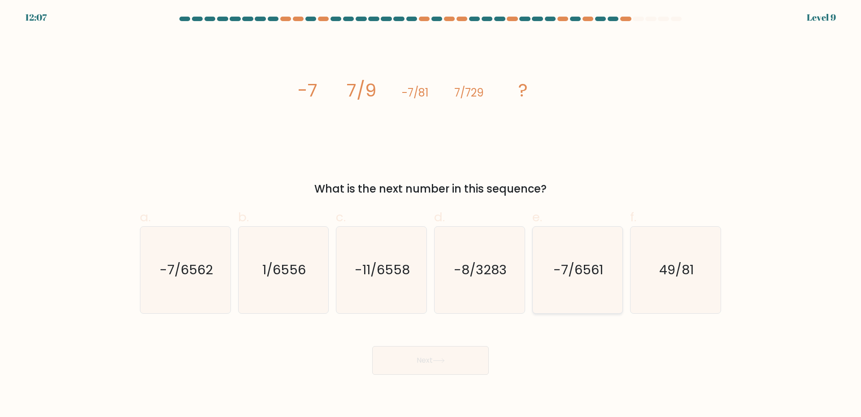
click at [601, 269] on text "-7/6561" at bounding box center [578, 270] width 50 height 18
click at [431, 214] on input "e. -7/6561" at bounding box center [430, 212] width 0 height 6
radio input "true"
click at [420, 370] on button "Next" at bounding box center [430, 360] width 117 height 29
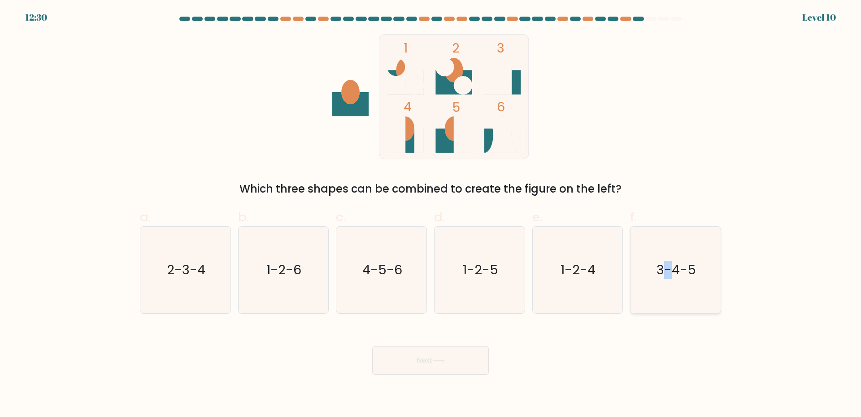
click at [669, 264] on text "3-4-5" at bounding box center [676, 270] width 39 height 18
drag, startPoint x: 457, startPoint y: 352, endPoint x: 447, endPoint y: 359, distance: 12.7
click at [449, 358] on button "Next" at bounding box center [430, 360] width 117 height 29
click at [680, 287] on icon "3-4-5" at bounding box center [675, 269] width 87 height 87
click at [431, 214] on input "f. 3-4-5" at bounding box center [430, 212] width 0 height 6
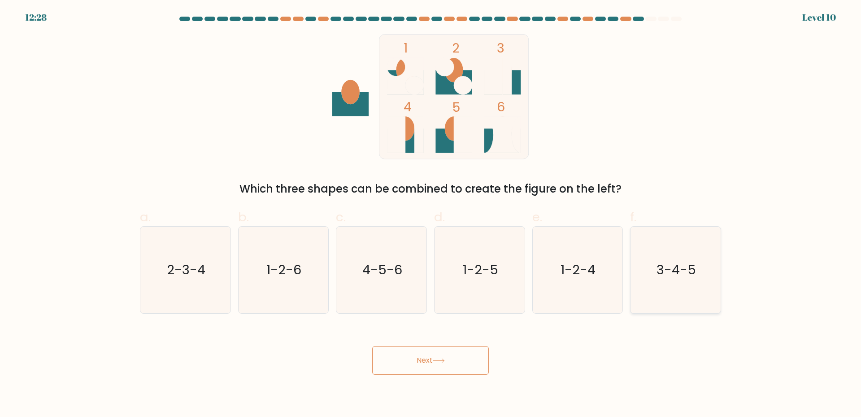
radio input "true"
click at [428, 358] on button "Next" at bounding box center [430, 360] width 117 height 29
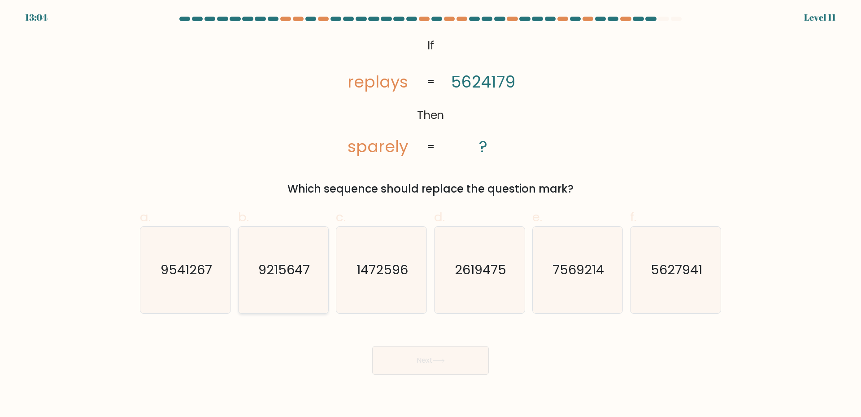
click at [276, 296] on icon "9215647" at bounding box center [283, 269] width 87 height 87
click at [294, 278] on text "9215647" at bounding box center [284, 270] width 52 height 18
click at [430, 214] on input "b. 9215647" at bounding box center [430, 212] width 0 height 6
radio input "true"
click at [423, 365] on button "Next" at bounding box center [430, 360] width 117 height 29
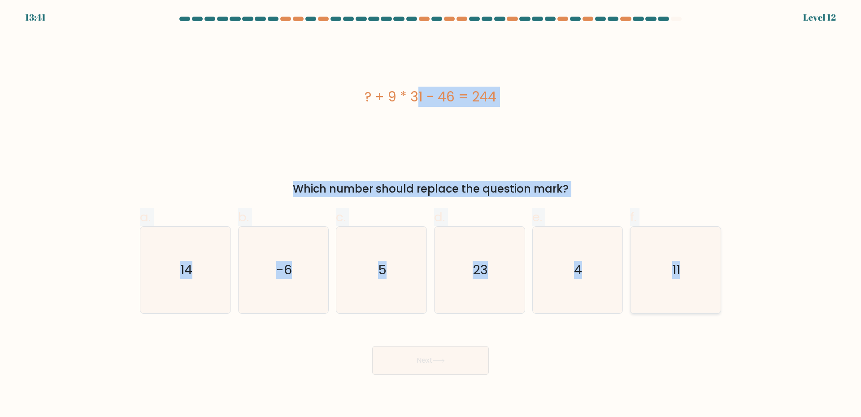
drag, startPoint x: 365, startPoint y: 82, endPoint x: 707, endPoint y: 259, distance: 384.5
click at [730, 276] on form "a. 5" at bounding box center [430, 196] width 861 height 358
click at [455, 148] on div "? + 9 * 31 - 46 = 244" at bounding box center [430, 96] width 581 height 125
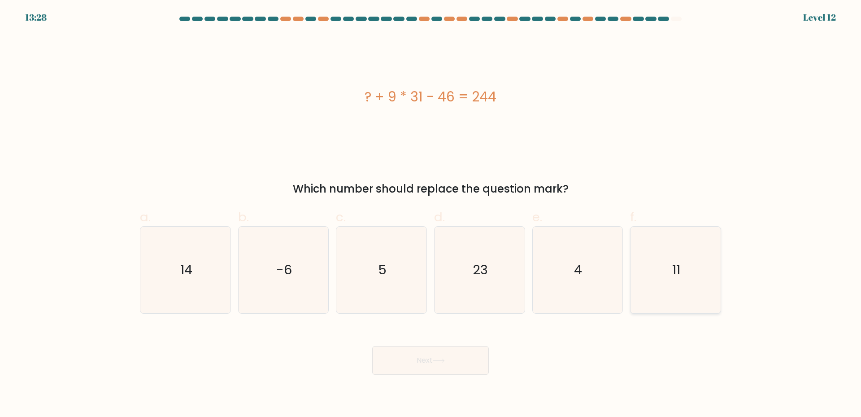
click at [674, 278] on text "11" at bounding box center [677, 270] width 8 height 18
drag, startPoint x: 728, startPoint y: 305, endPoint x: 715, endPoint y: 304, distance: 12.6
click at [728, 305] on form "a. 5" at bounding box center [430, 196] width 861 height 358
click at [692, 283] on icon "11" at bounding box center [675, 269] width 87 height 87
click at [431, 214] on input "f. 11" at bounding box center [430, 212] width 0 height 6
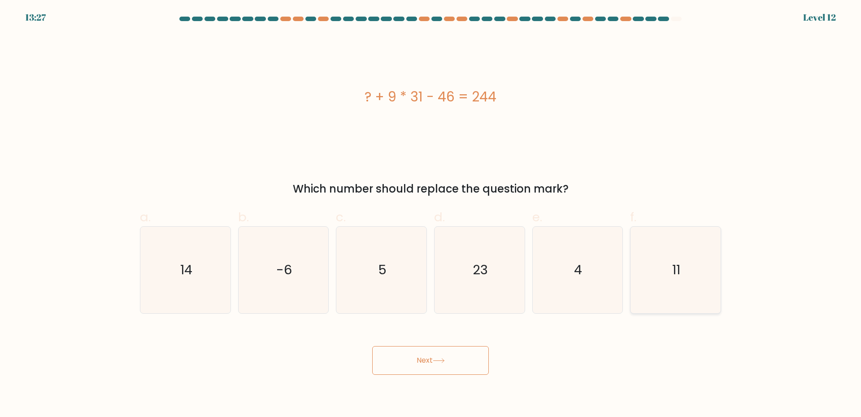
radio input "true"
click at [409, 362] on button "Next" at bounding box center [430, 360] width 117 height 29
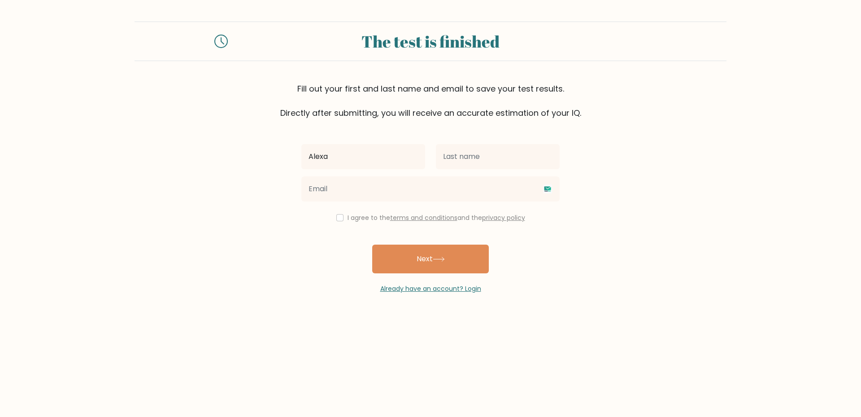
type input "Alexa"
type input "N"
type input "[PERSON_NAME]"
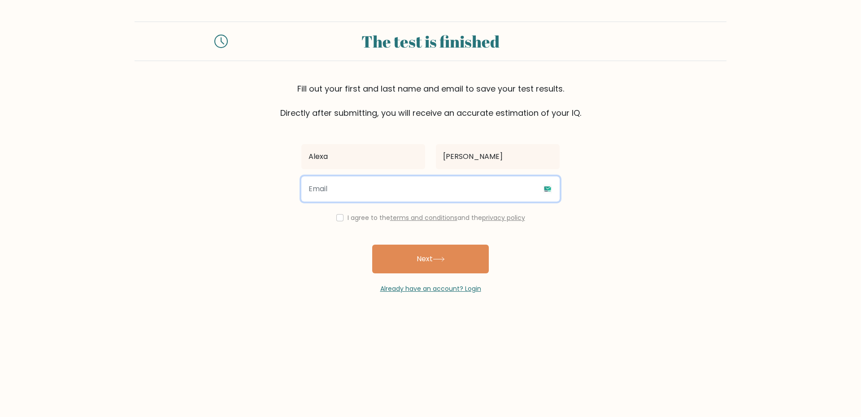
click at [376, 195] on input "email" at bounding box center [430, 188] width 258 height 25
type input "[EMAIL_ADDRESS][DOMAIN_NAME]"
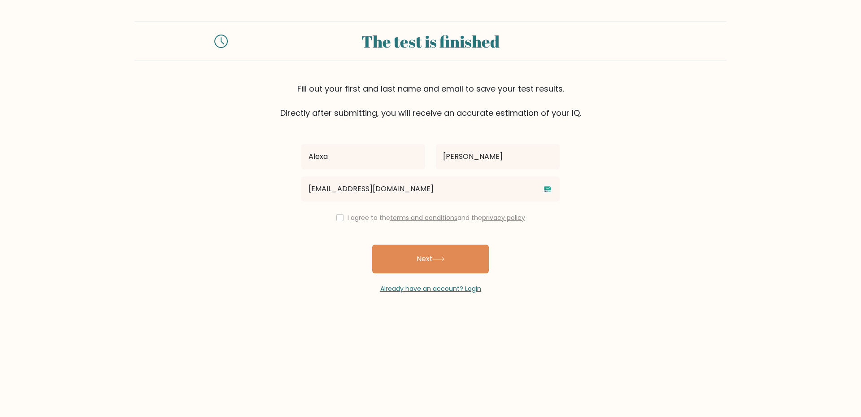
click at [348, 217] on label "I agree to the terms and conditions and the privacy policy" at bounding box center [437, 217] width 178 height 9
drag, startPoint x: 348, startPoint y: 209, endPoint x: 342, endPoint y: 215, distance: 8.2
click at [348, 210] on div "Alexa Balingit alexajoan28@gmail.com I agree to the terms and conditions and th…" at bounding box center [430, 206] width 269 height 174
click at [340, 217] on input "checkbox" at bounding box center [339, 217] width 7 height 7
checkbox input "true"
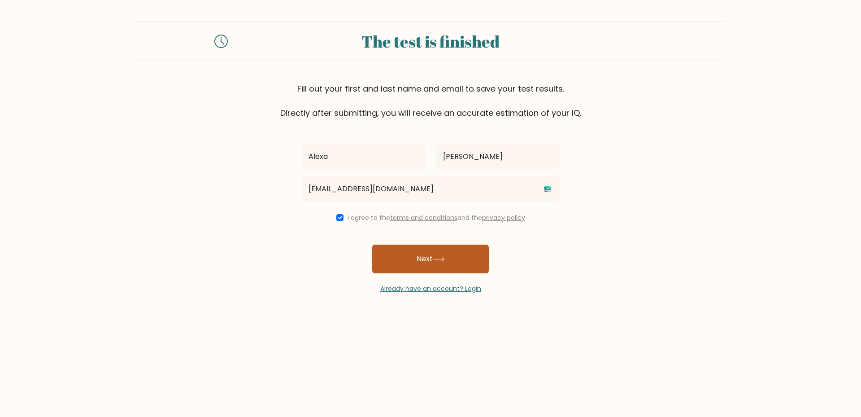
click at [457, 252] on button "Next" at bounding box center [430, 258] width 117 height 29
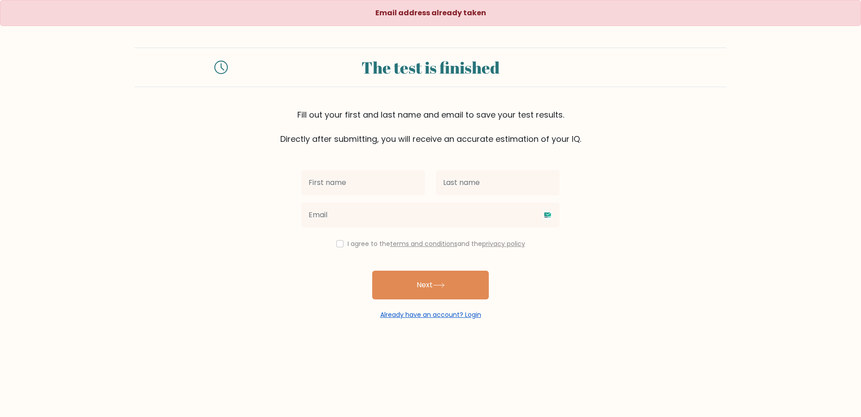
click at [460, 314] on link "Already have an account? Login" at bounding box center [430, 314] width 101 height 9
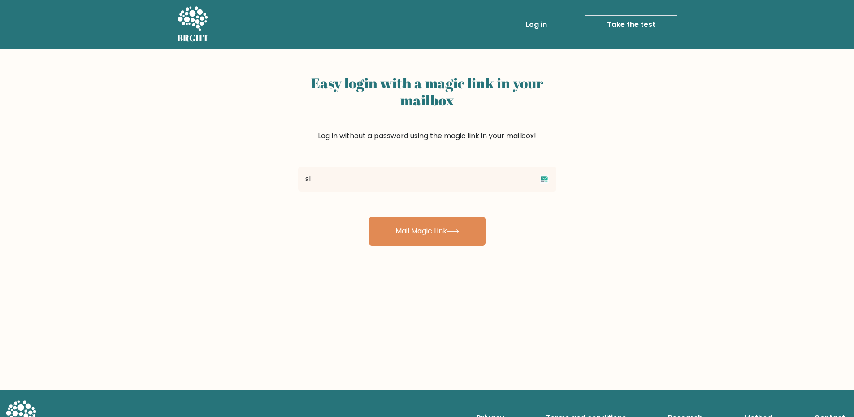
type input "s"
type input "[EMAIL_ADDRESS][DOMAIN_NAME]"
click at [447, 246] on div "Easy login with a magic link in your mailbox Log in without a password using th…" at bounding box center [427, 219] width 854 height 340
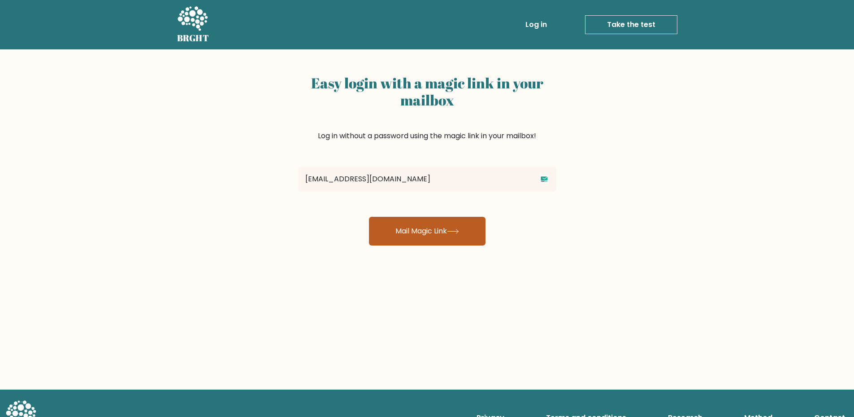
click at [447, 242] on button "Mail Magic Link" at bounding box center [427, 231] width 117 height 29
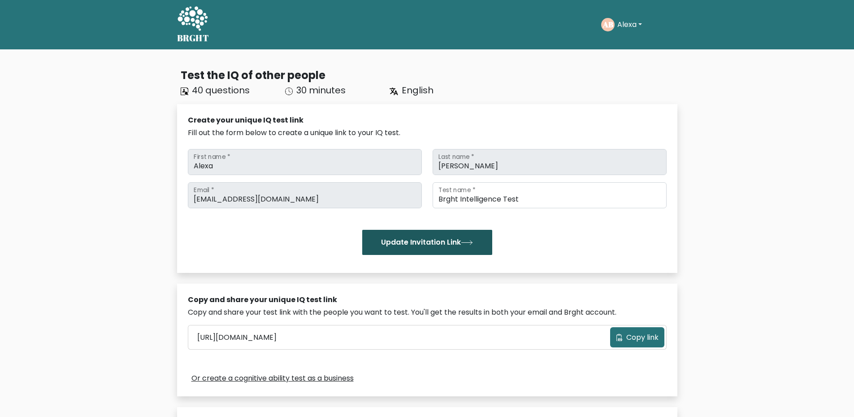
click at [439, 242] on button "Update Invitation Link" at bounding box center [427, 242] width 130 height 25
click at [438, 242] on button "Update Invitation Link" at bounding box center [427, 242] width 130 height 25
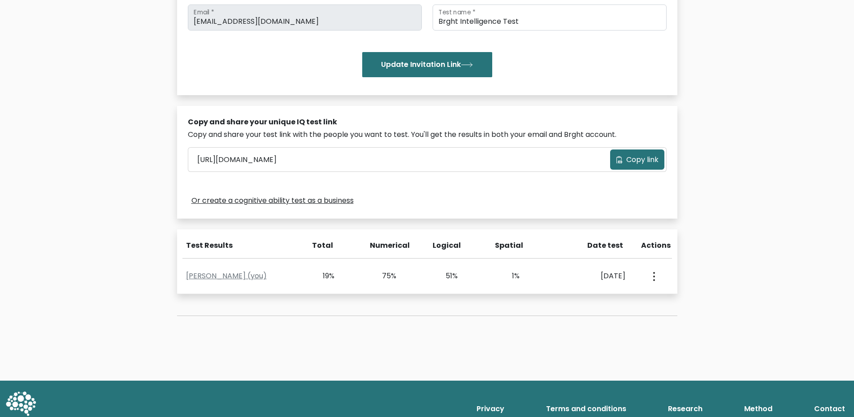
scroll to position [169, 0]
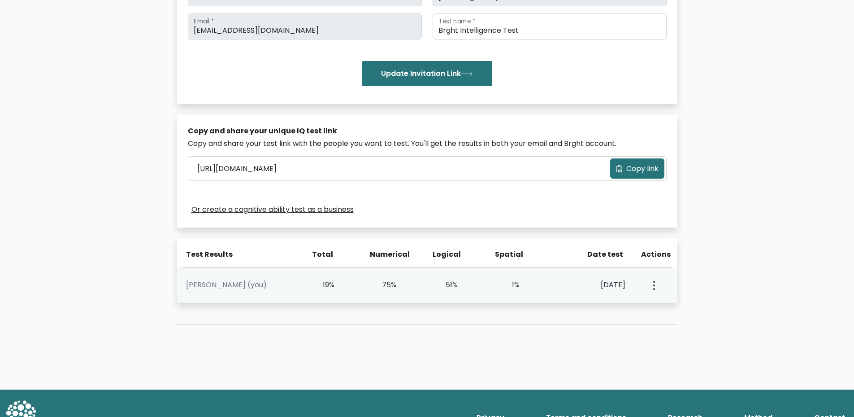
click at [660, 284] on div "View Profile" at bounding box center [653, 285] width 30 height 28
click at [648, 287] on div "View Profile" at bounding box center [653, 285] width 30 height 28
click at [662, 283] on div "View Profile" at bounding box center [653, 285] width 30 height 28
click at [654, 285] on circle "button" at bounding box center [654, 285] width 2 height 2
drag, startPoint x: 716, startPoint y: 262, endPoint x: 661, endPoint y: 297, distance: 65.2
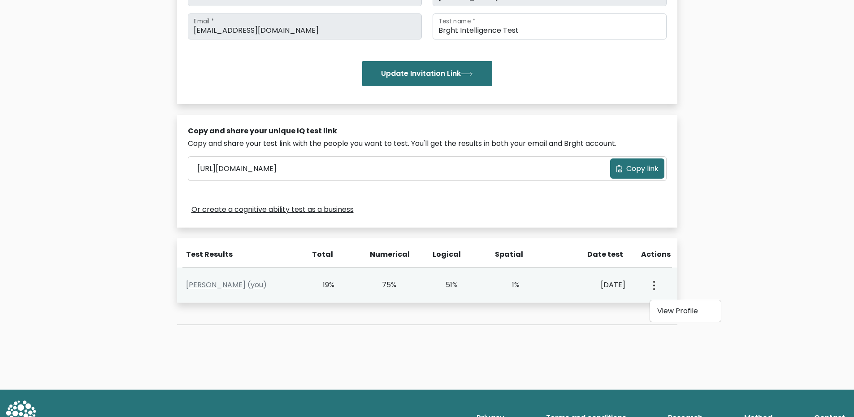
click at [716, 263] on div "Test the IQ of other people 40 questions 30 minutes English Create your unique …" at bounding box center [427, 135] width 854 height 508
